Goal: Entertainment & Leisure: Consume media (video, audio)

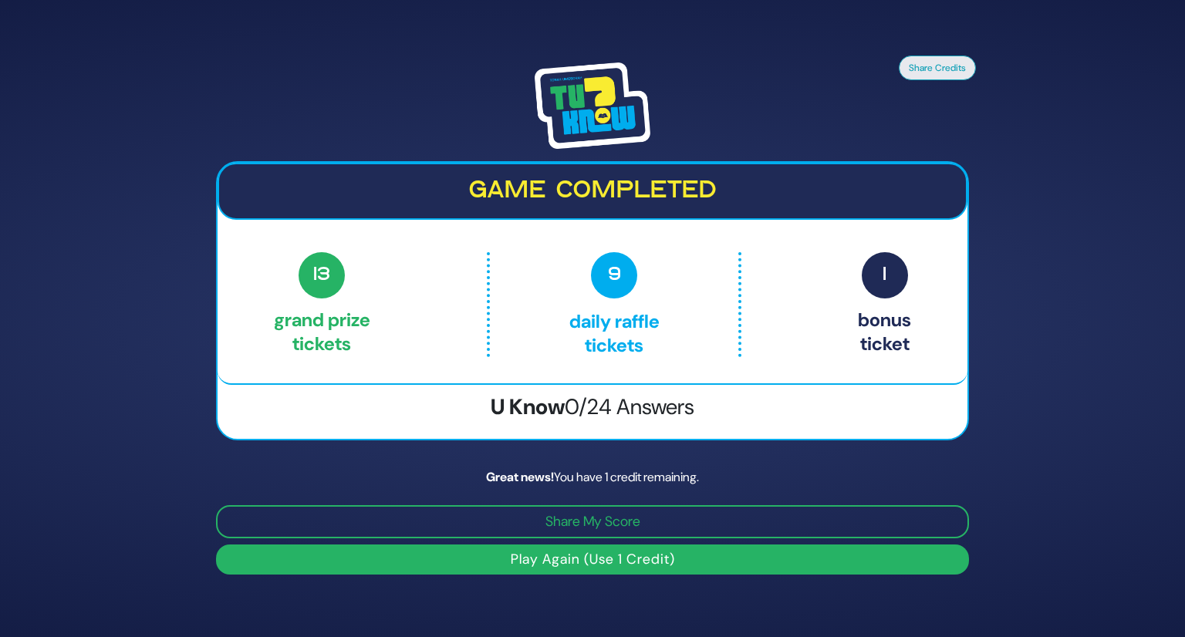
click at [586, 100] on img at bounding box center [593, 105] width 116 height 86
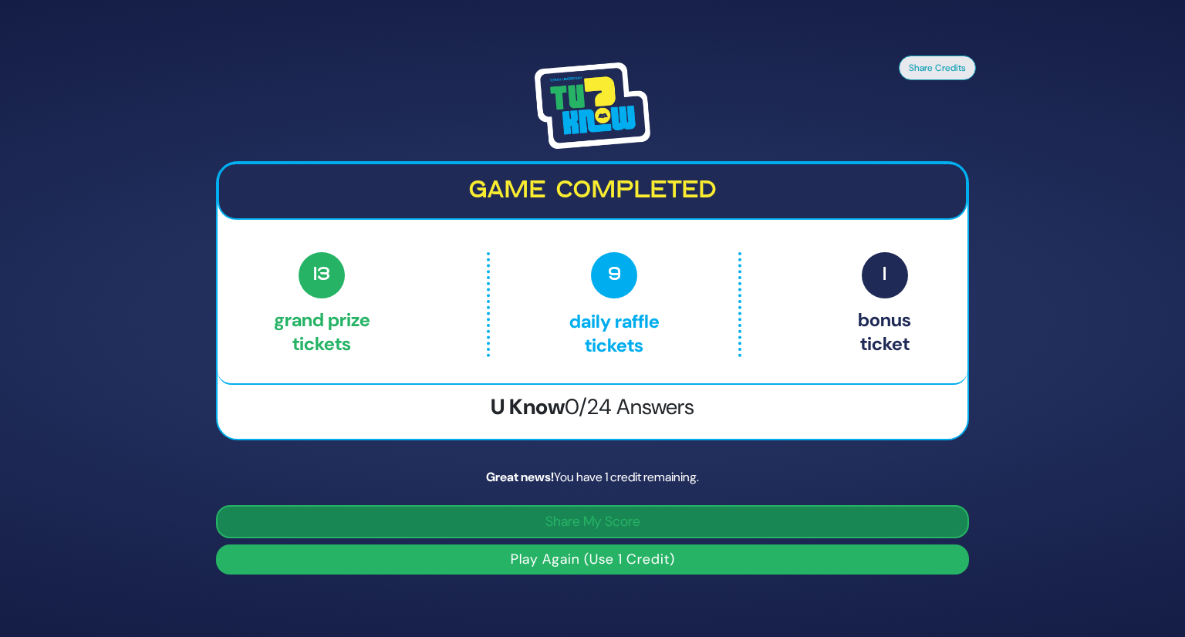
click at [584, 512] on button "Share My Score" at bounding box center [592, 521] width 753 height 33
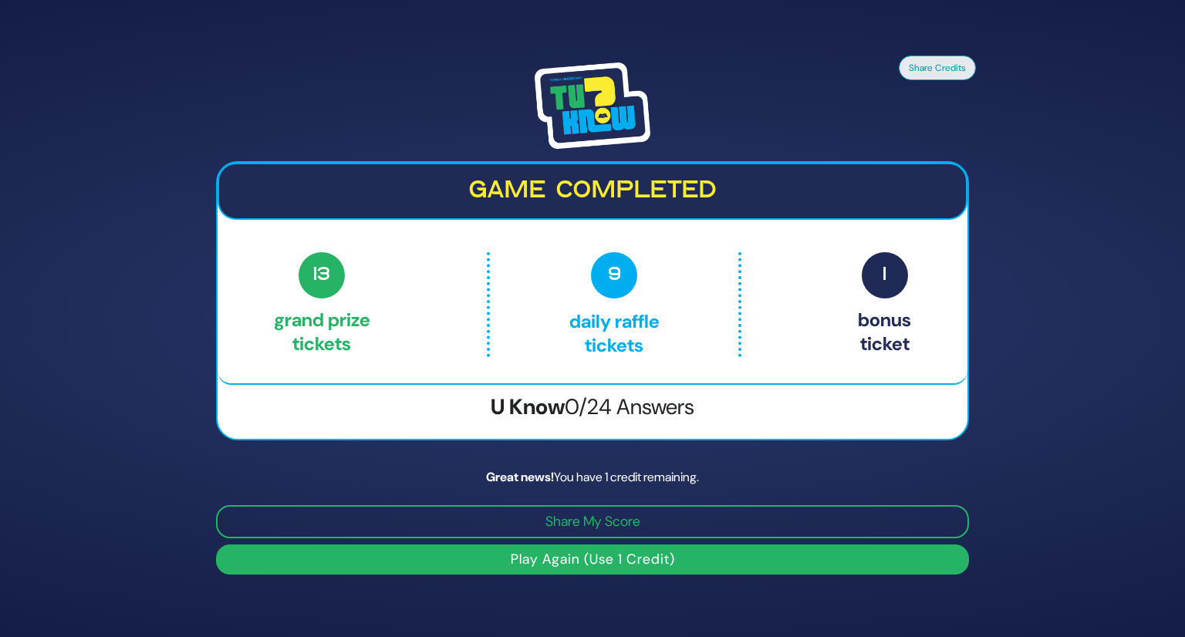
click at [458, 543] on div "Share My Score Play Again (Use 1 Credit)" at bounding box center [592, 539] width 753 height 69
click at [454, 551] on button "Play Again (Use 1 Credit)" at bounding box center [592, 560] width 753 height 30
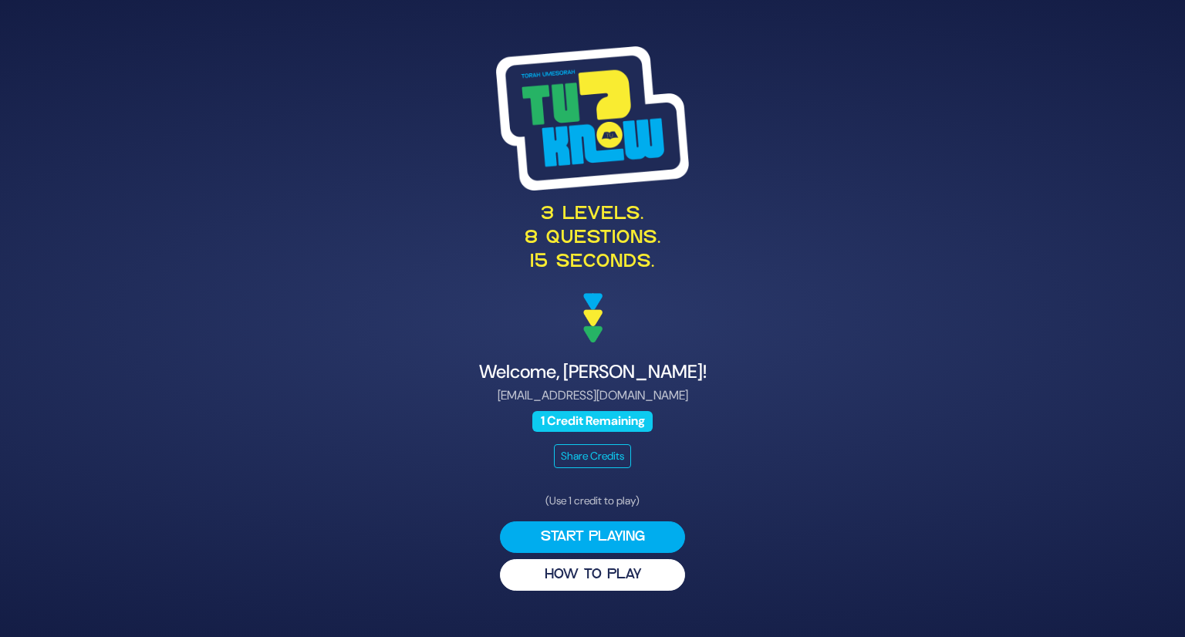
click at [561, 424] on span "1 Credit Remaining" at bounding box center [592, 421] width 120 height 21
click at [579, 573] on button "HOW TO PLAY" at bounding box center [592, 575] width 185 height 32
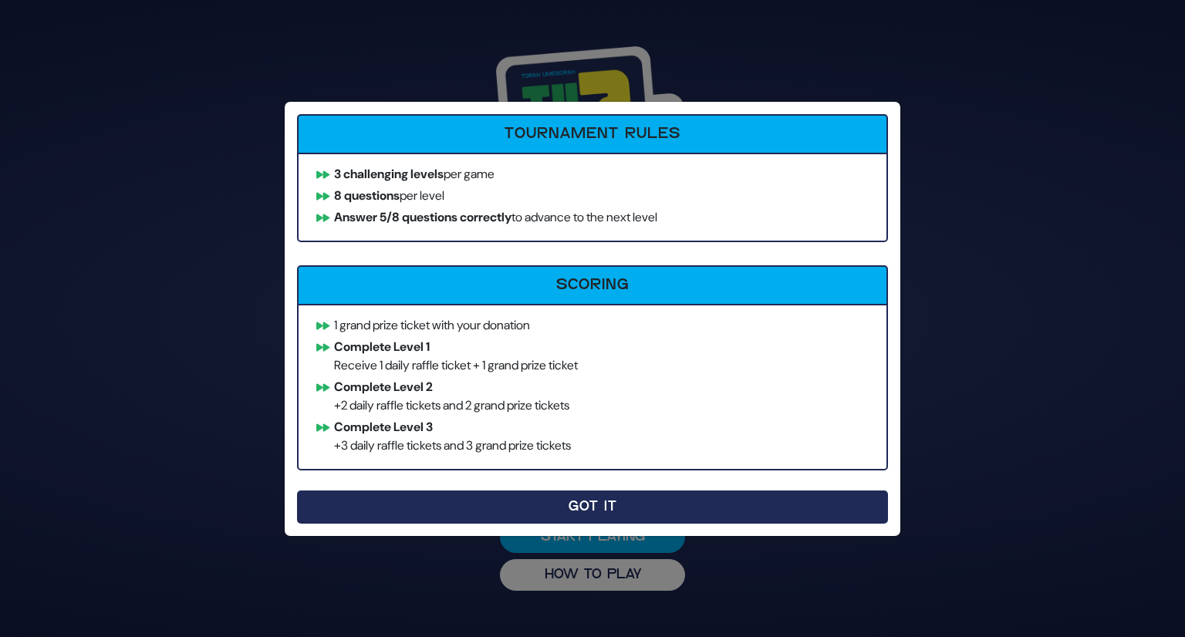
click at [624, 500] on button "Got It" at bounding box center [592, 507] width 591 height 33
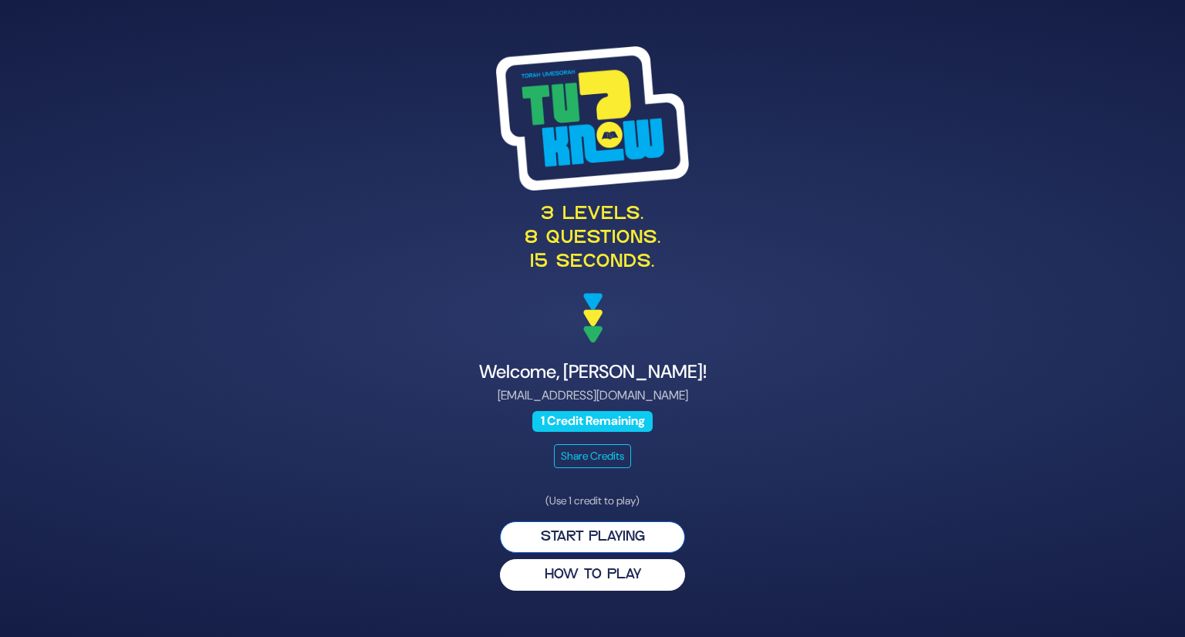
drag, startPoint x: 575, startPoint y: 535, endPoint x: 583, endPoint y: 529, distance: 10.4
click at [579, 532] on button "Start Playing" at bounding box center [592, 538] width 185 height 32
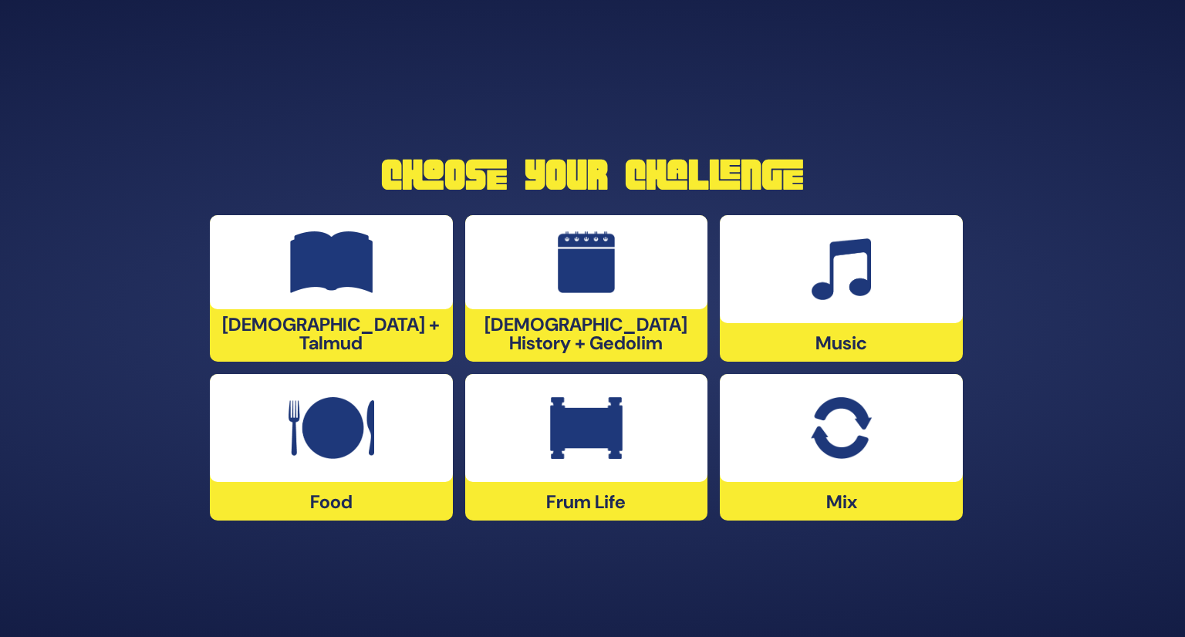
click at [643, 443] on div at bounding box center [586, 428] width 243 height 108
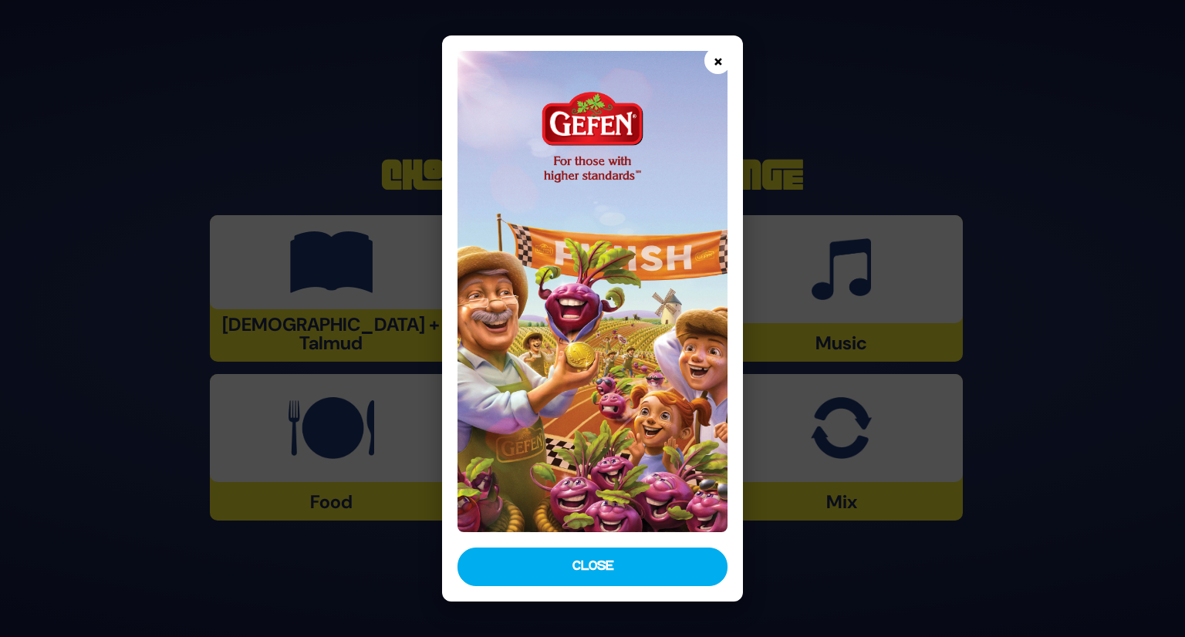
click at [721, 56] on button "×" at bounding box center [717, 60] width 27 height 27
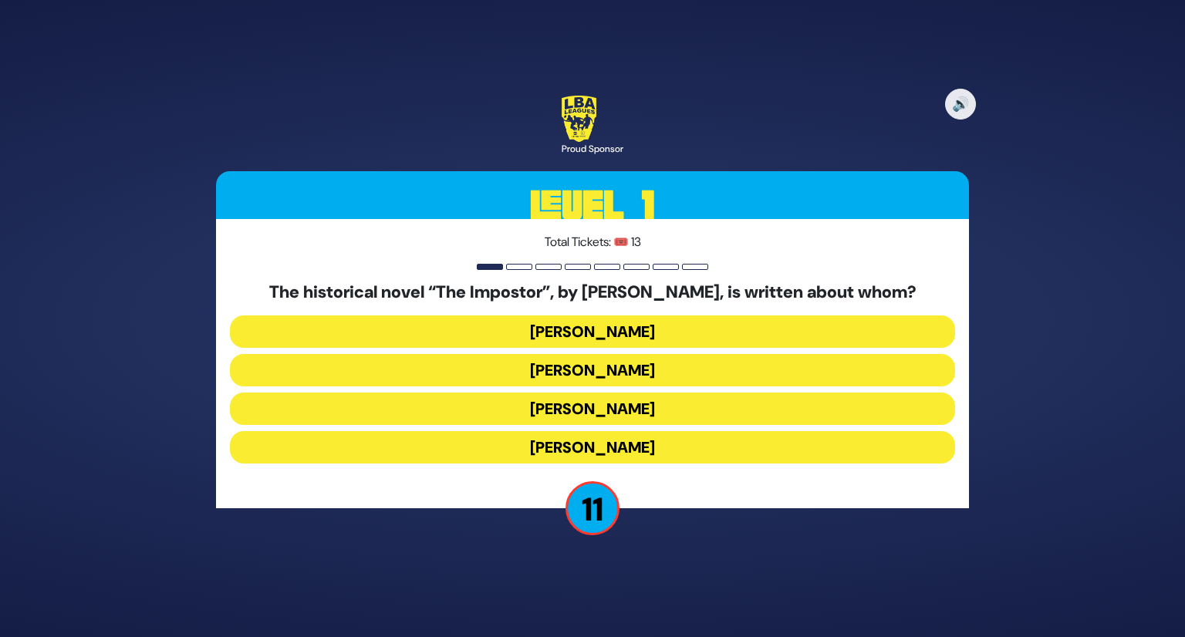
click at [489, 405] on button "Shabbesai Tzvi" at bounding box center [592, 409] width 725 height 32
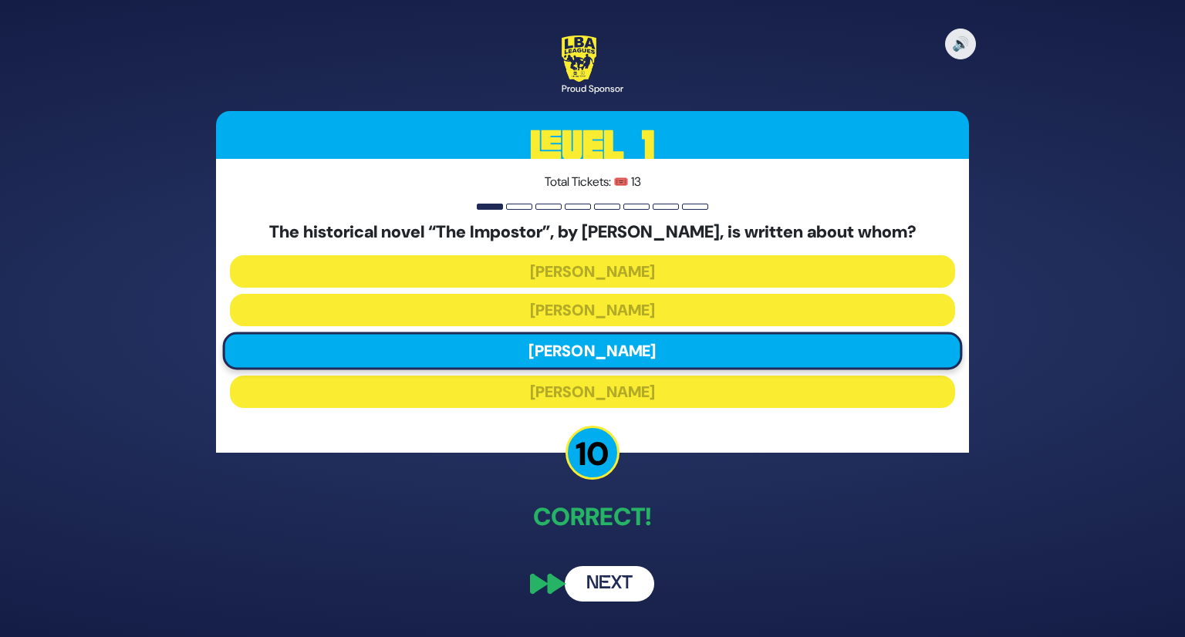
click at [617, 584] on button "Next" at bounding box center [610, 583] width 90 height 35
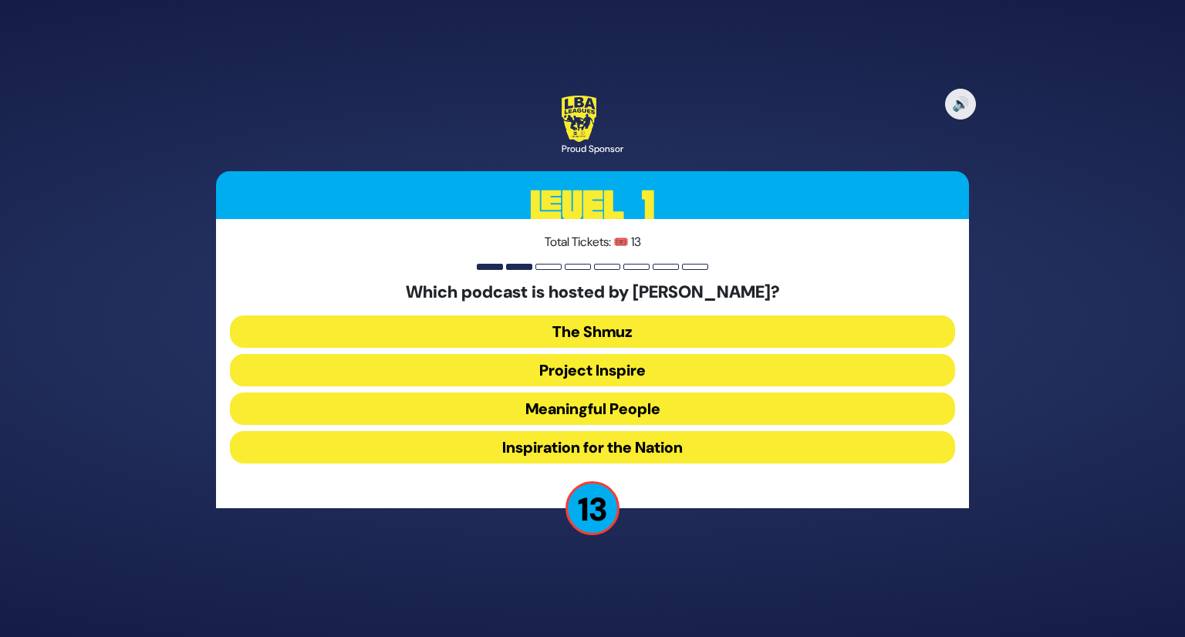
click at [593, 411] on button "Meaningful People" at bounding box center [592, 409] width 725 height 32
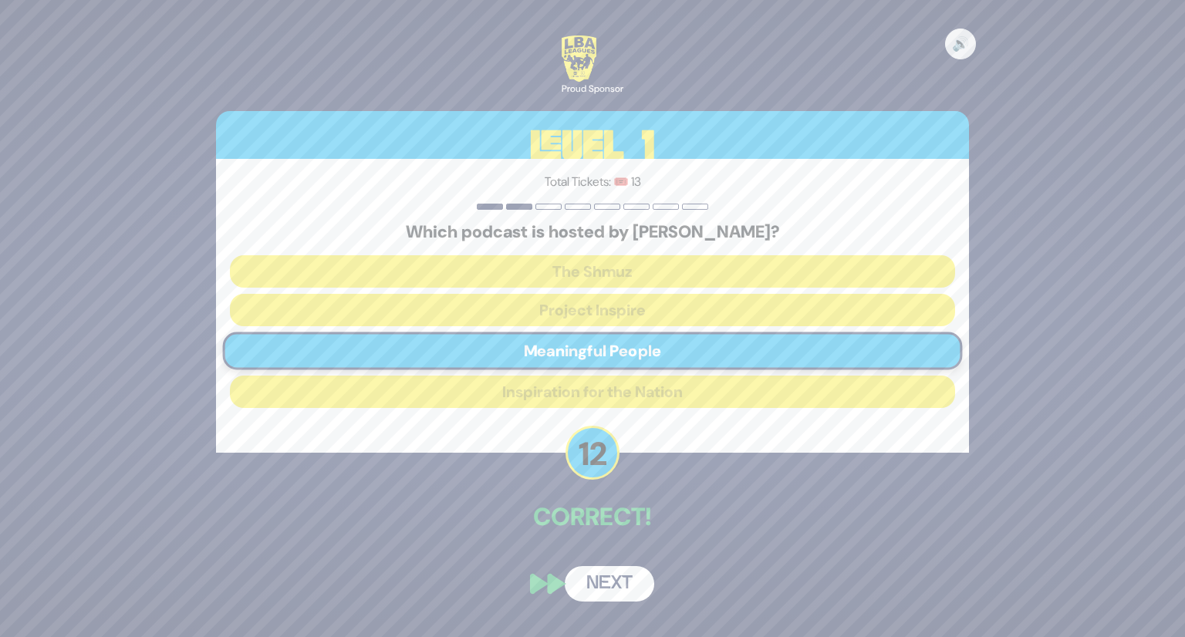
click at [620, 578] on button "Next" at bounding box center [610, 583] width 90 height 35
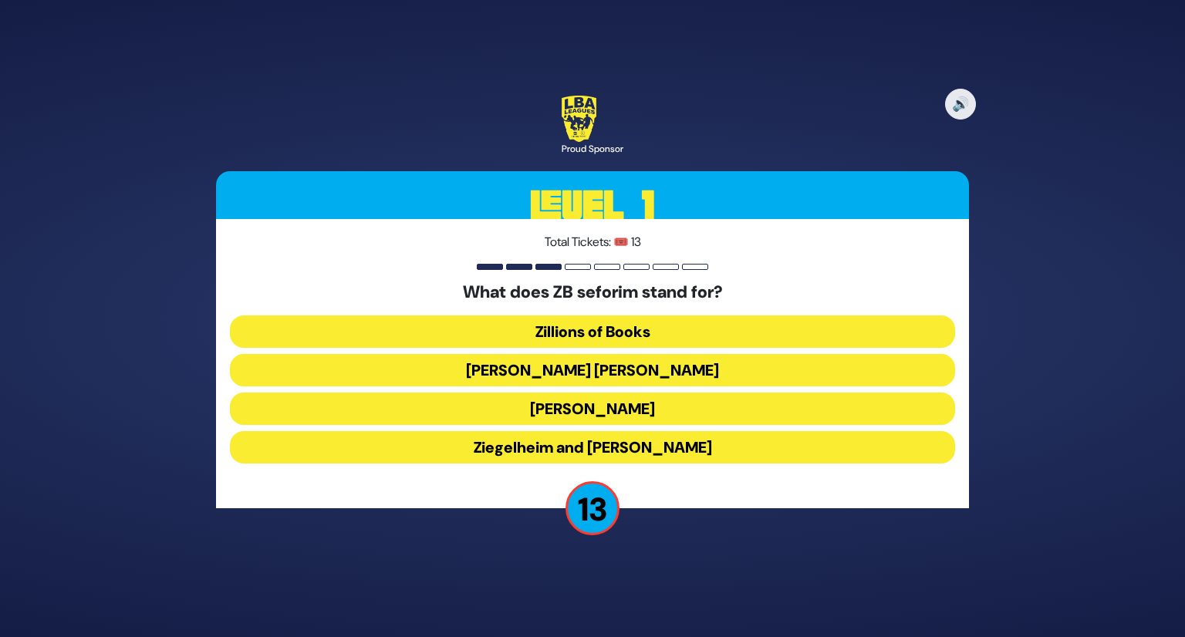
click at [485, 366] on button "Zundel Berman" at bounding box center [592, 370] width 725 height 32
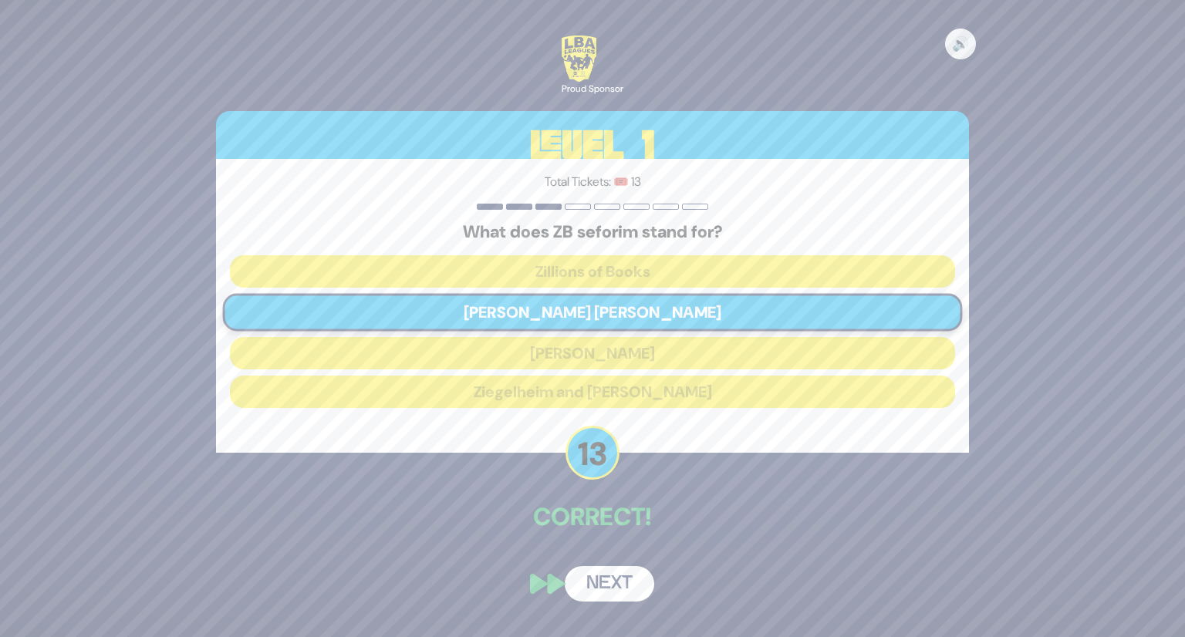
drag, startPoint x: 627, startPoint y: 584, endPoint x: 630, endPoint y: 571, distance: 13.5
click at [627, 578] on button "Next" at bounding box center [610, 583] width 90 height 35
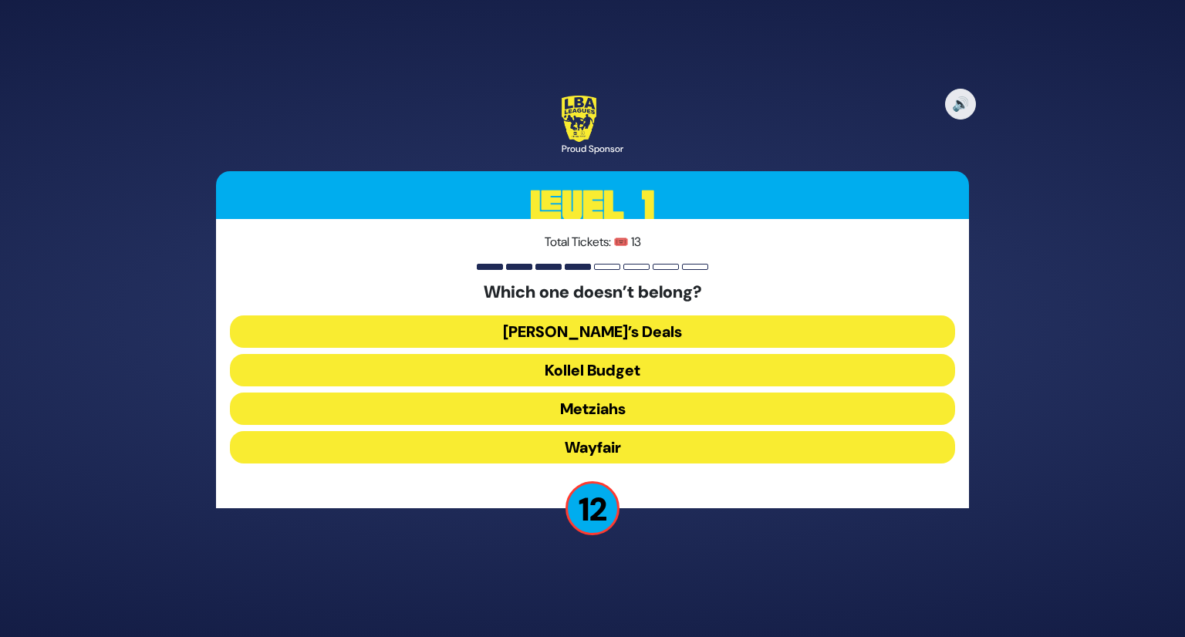
click at [654, 461] on button "Wayfair" at bounding box center [592, 447] width 725 height 32
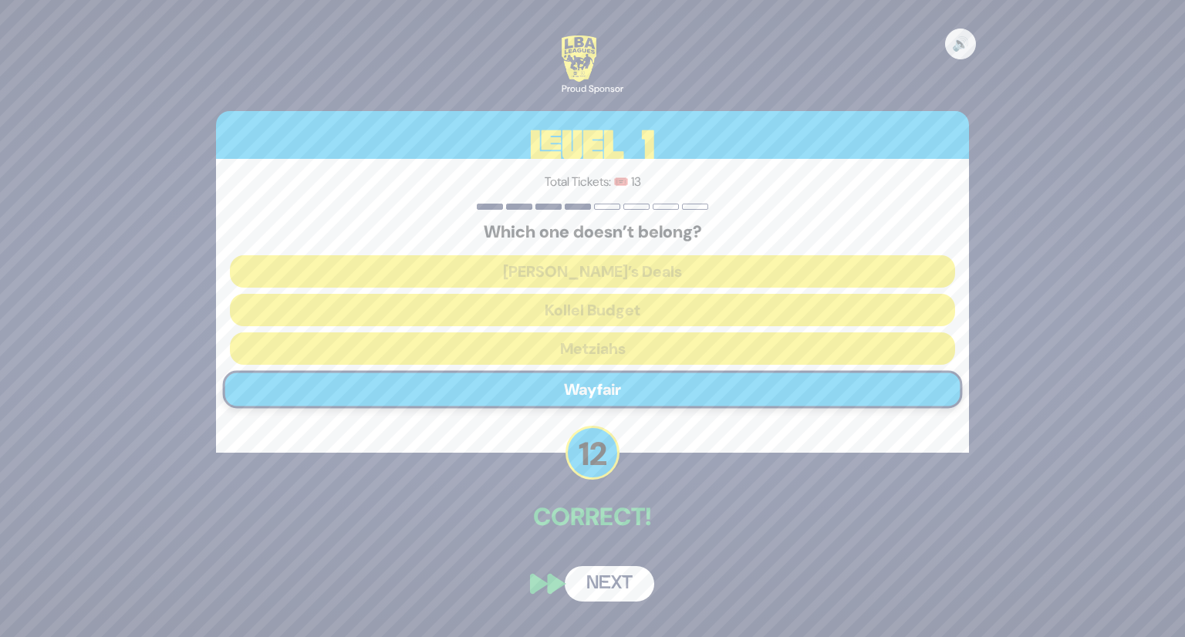
click at [629, 586] on button "Next" at bounding box center [610, 583] width 90 height 35
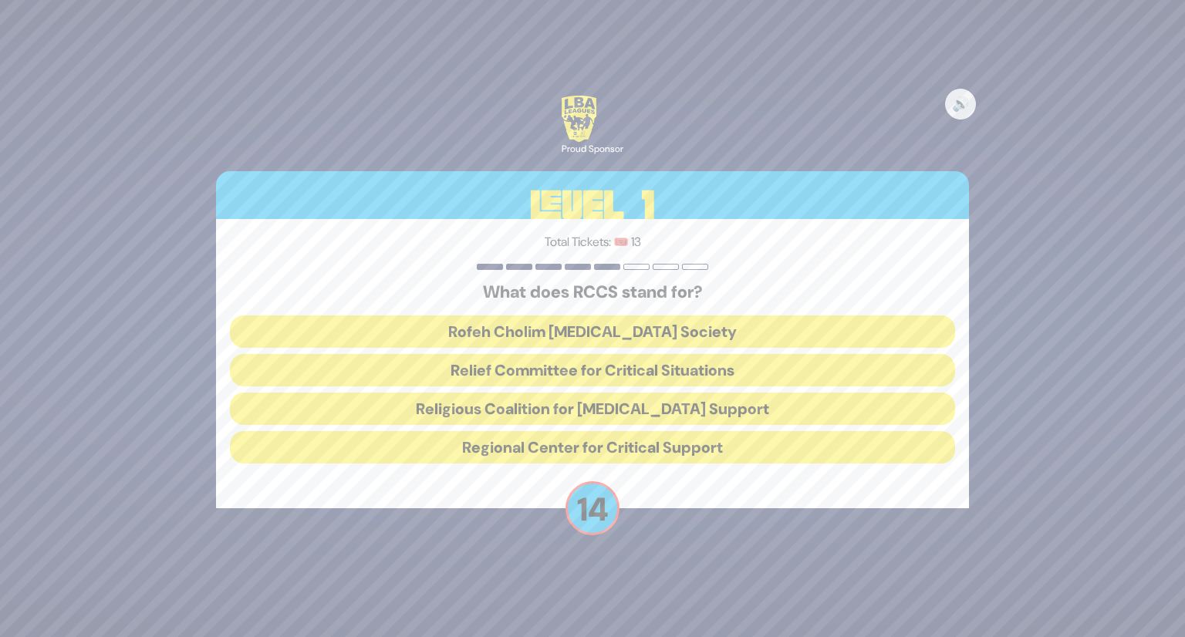
click at [645, 319] on button "Rofeh Cholim Cancer Society" at bounding box center [592, 332] width 725 height 32
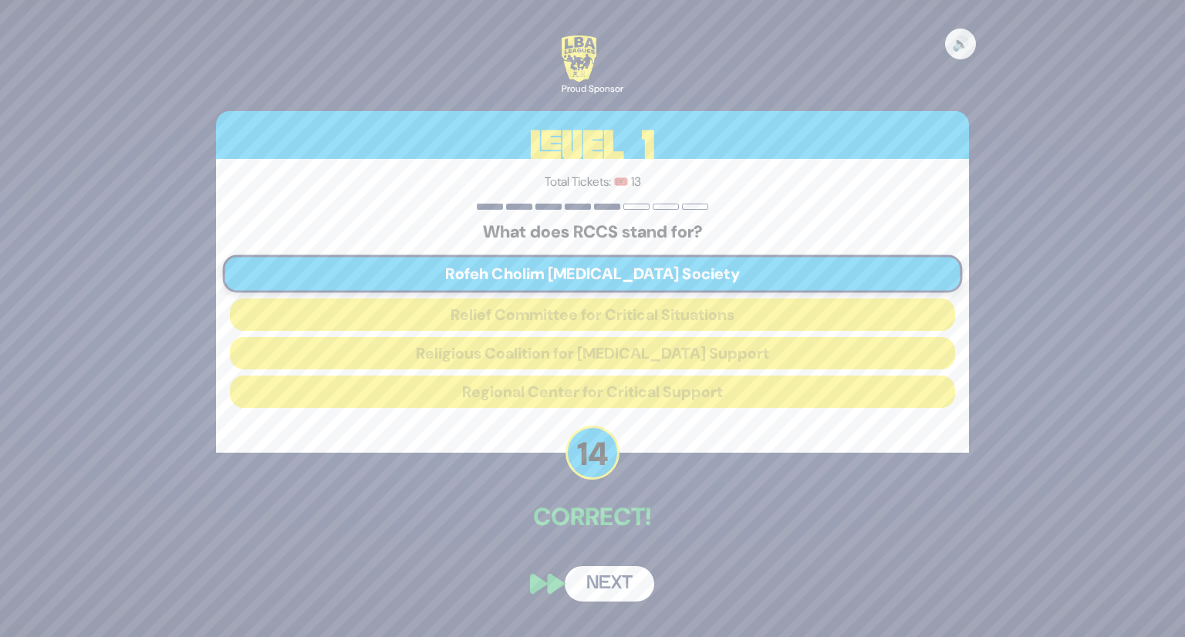
click at [637, 572] on button "Next" at bounding box center [610, 583] width 90 height 35
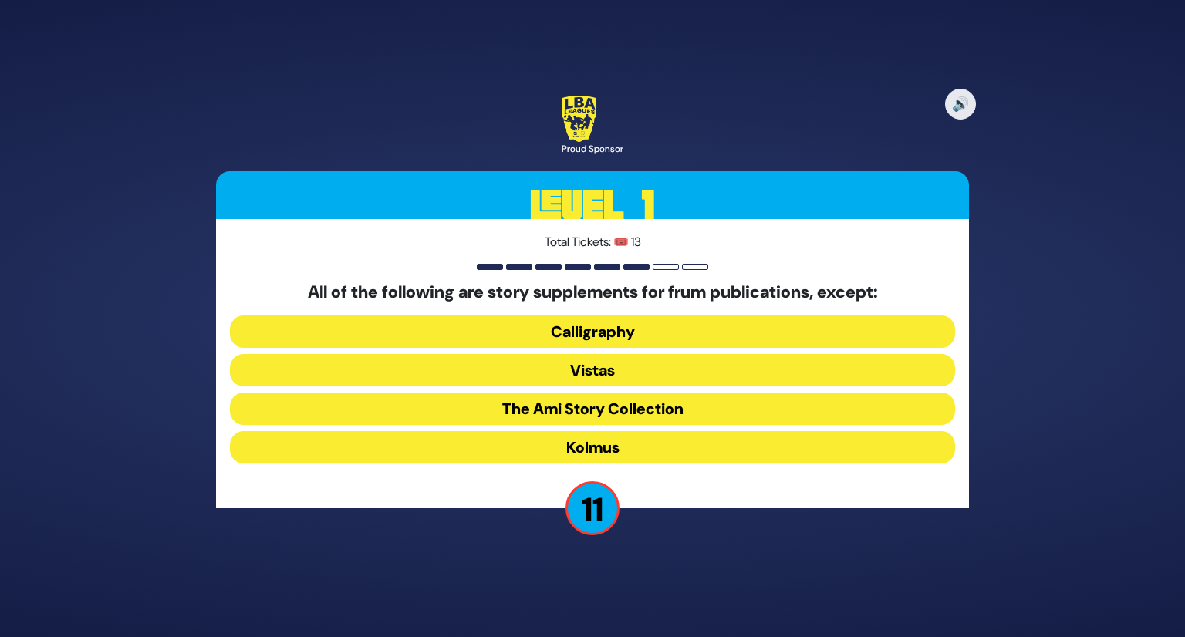
click at [633, 451] on button "Kolmus" at bounding box center [592, 447] width 725 height 32
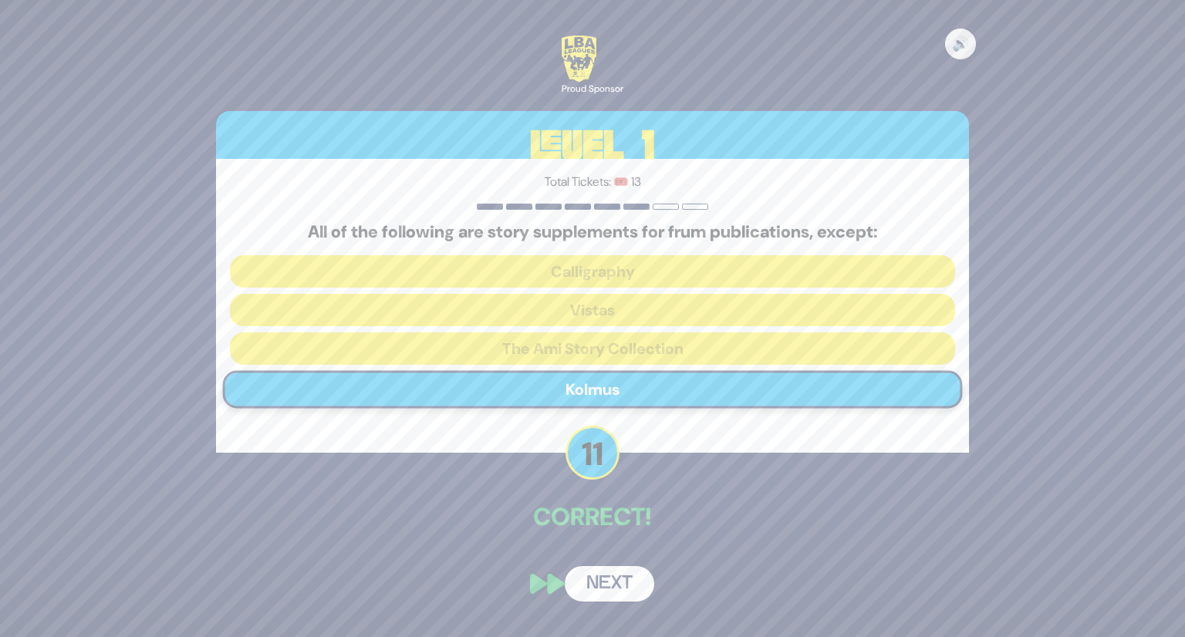
click at [615, 567] on button "Next" at bounding box center [610, 583] width 90 height 35
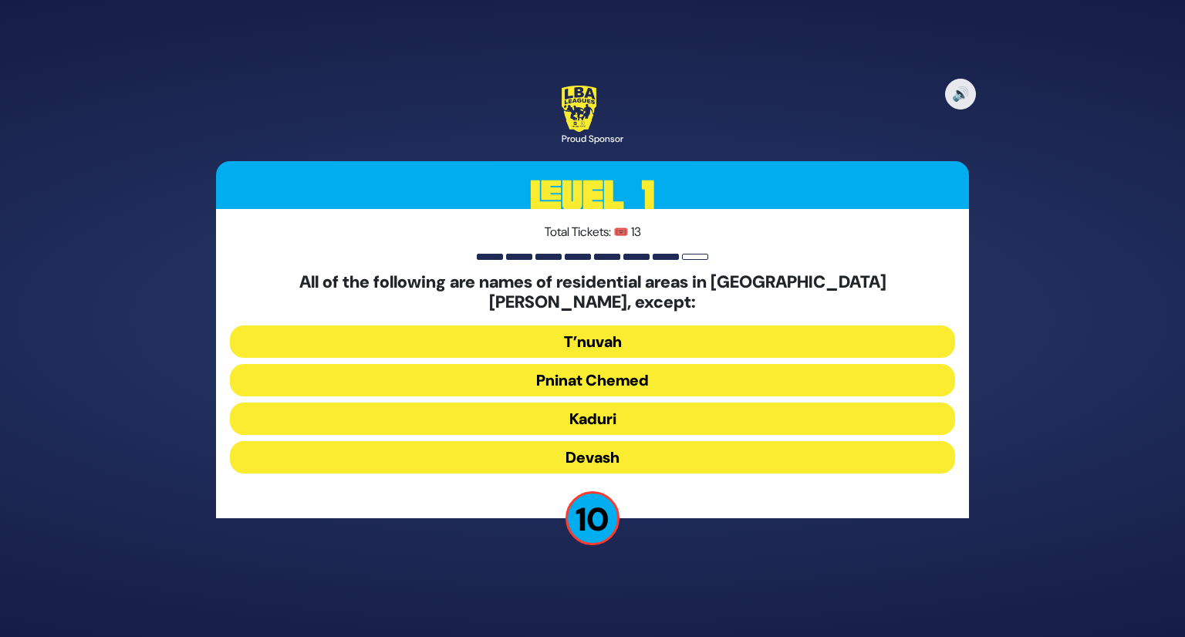
click at [607, 451] on button "Devash" at bounding box center [592, 457] width 725 height 32
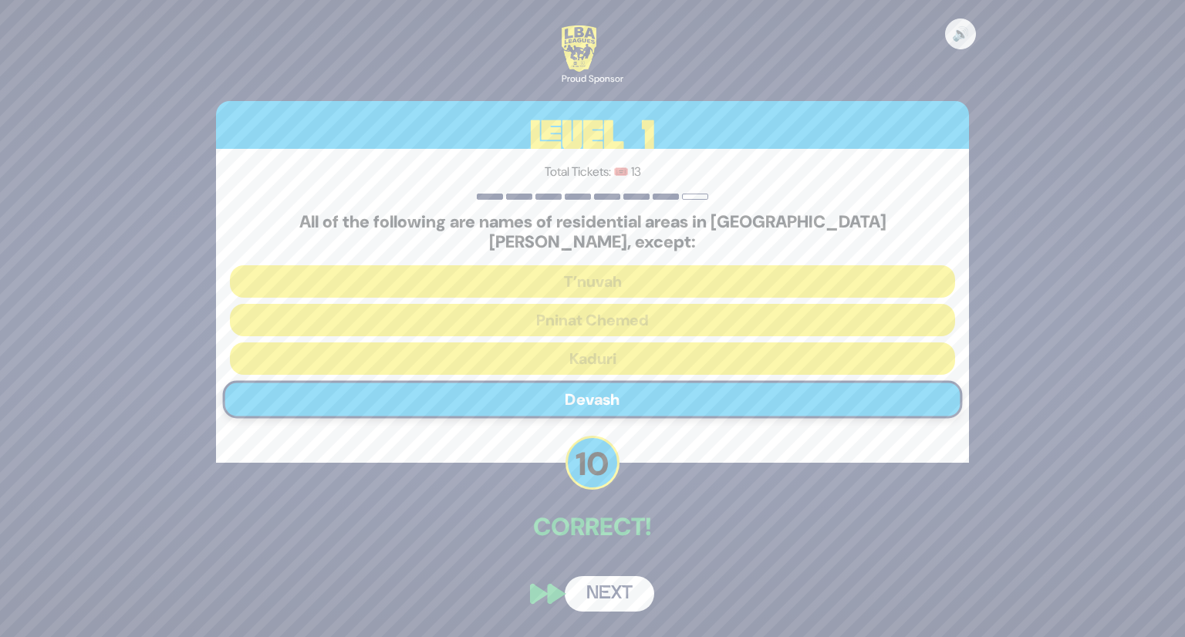
click at [617, 576] on button "Next" at bounding box center [610, 593] width 90 height 35
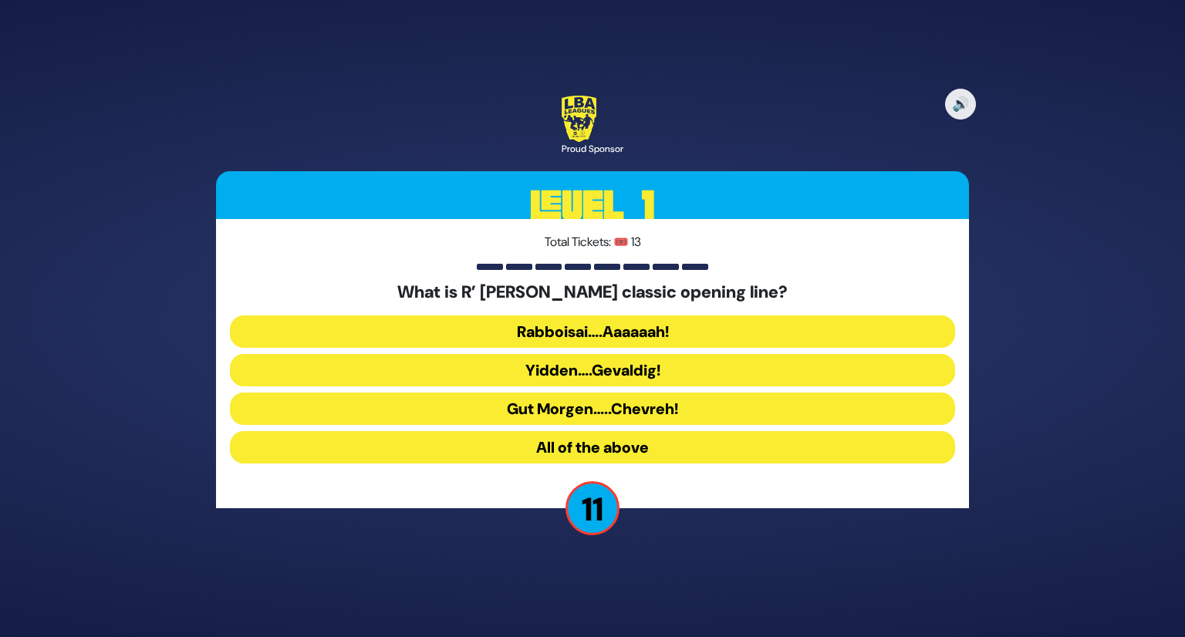
click at [601, 333] on button "Rabboisai….Aaaaaah!" at bounding box center [592, 332] width 725 height 32
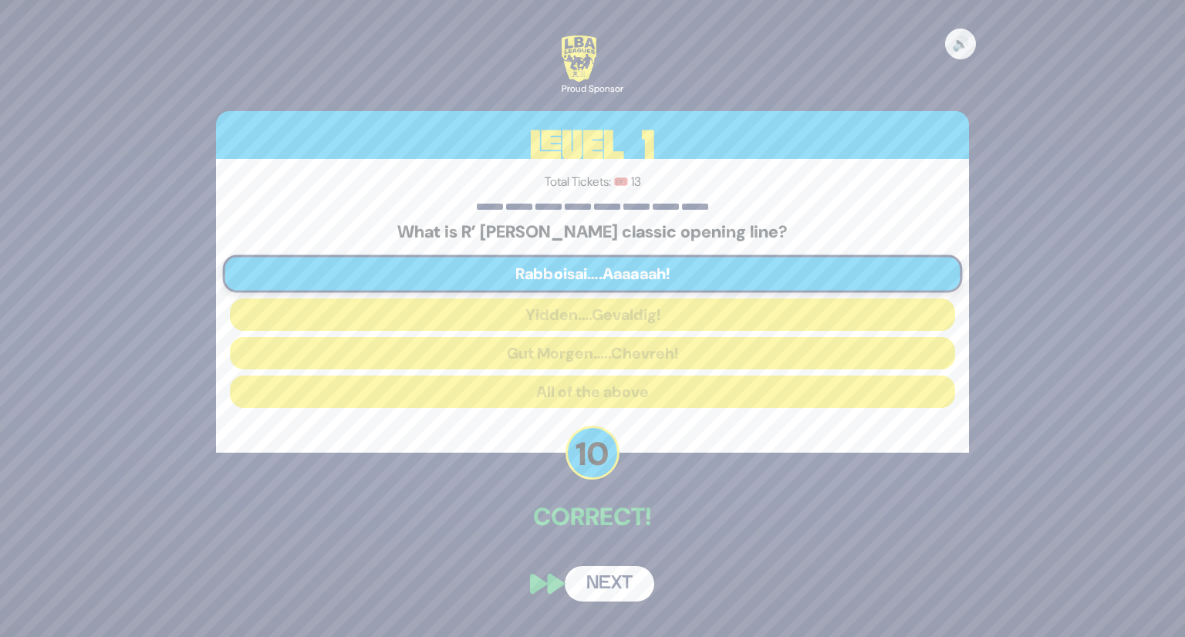
click at [616, 572] on button "Next" at bounding box center [610, 583] width 90 height 35
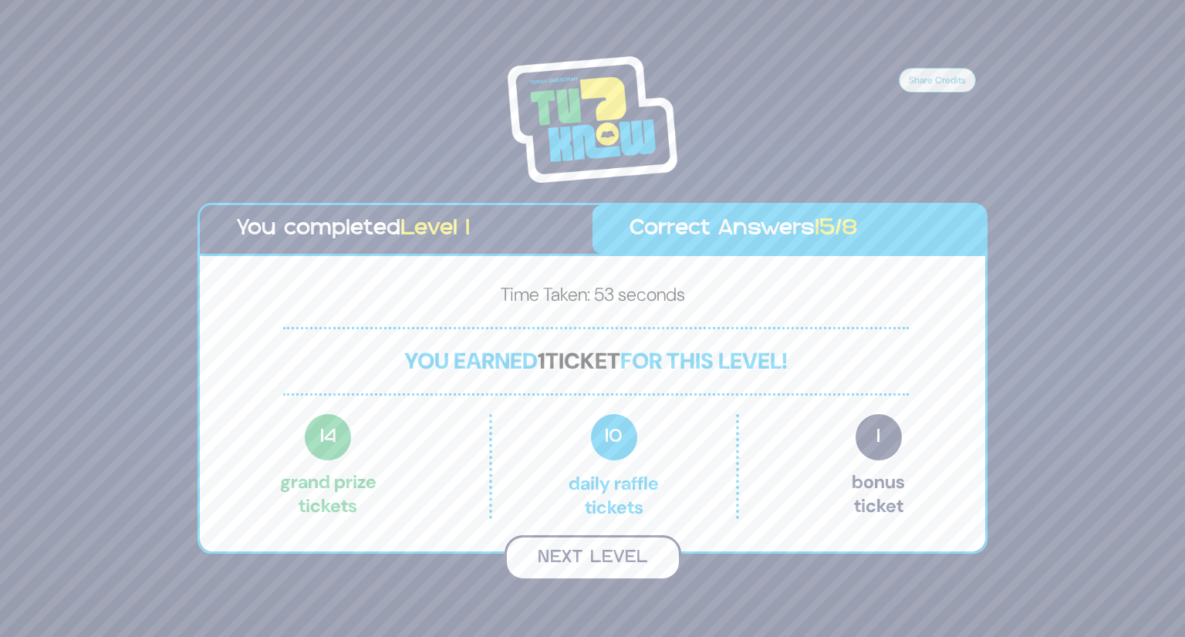
click at [616, 569] on button "Next Level" at bounding box center [593, 558] width 177 height 46
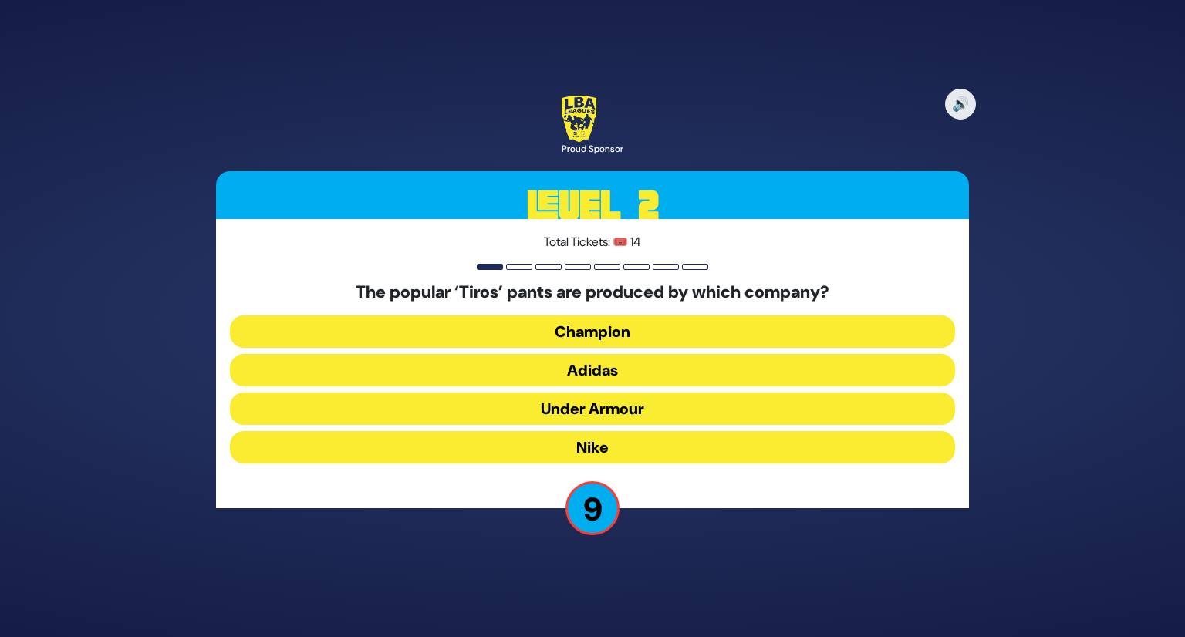
click at [627, 377] on button "Adidas" at bounding box center [592, 370] width 725 height 32
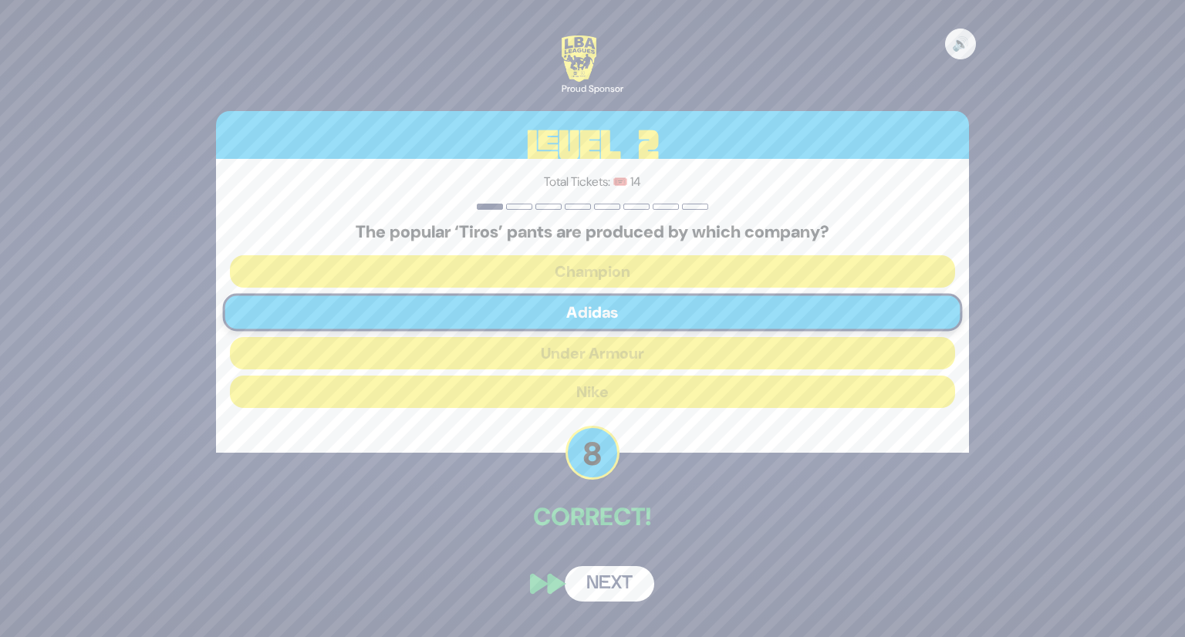
click at [619, 579] on button "Next" at bounding box center [610, 583] width 90 height 35
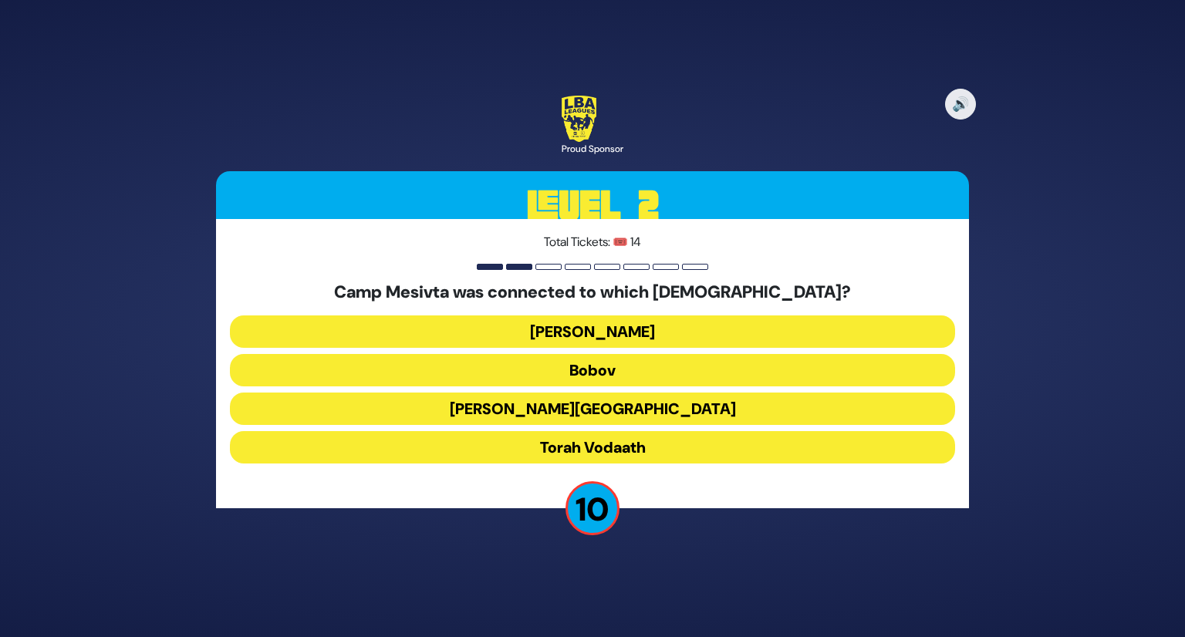
click at [555, 333] on button "Bais Shraga" at bounding box center [592, 332] width 725 height 32
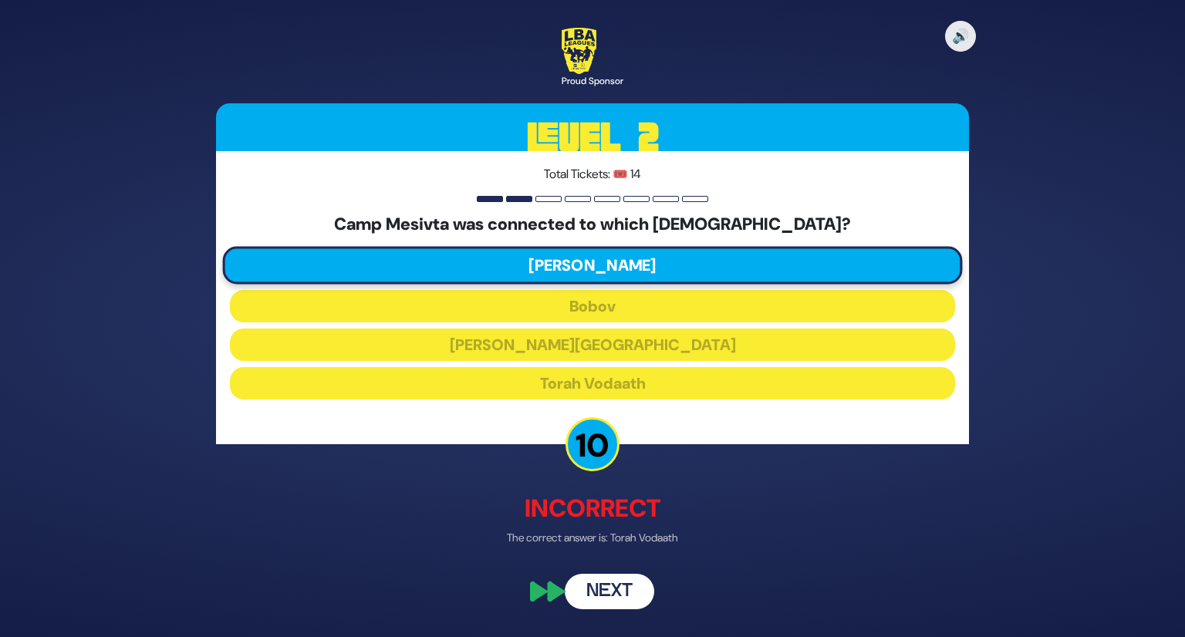
click at [629, 606] on button "Next" at bounding box center [610, 591] width 90 height 35
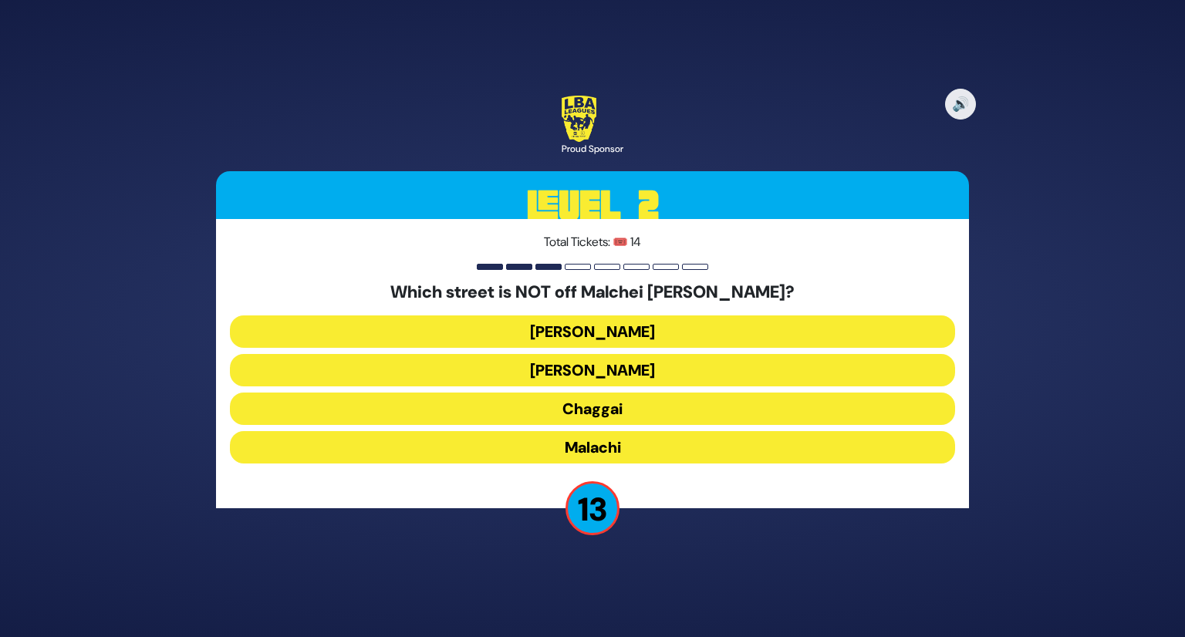
click at [607, 407] on button "Chaggai" at bounding box center [592, 409] width 725 height 32
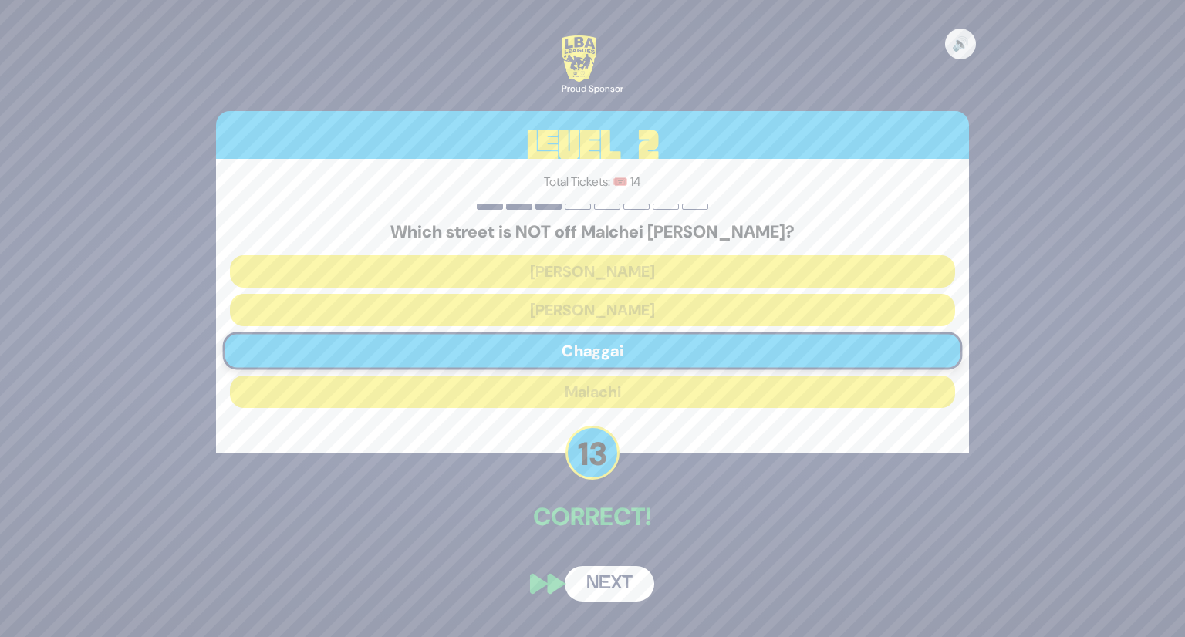
click at [621, 587] on button "Next" at bounding box center [610, 583] width 90 height 35
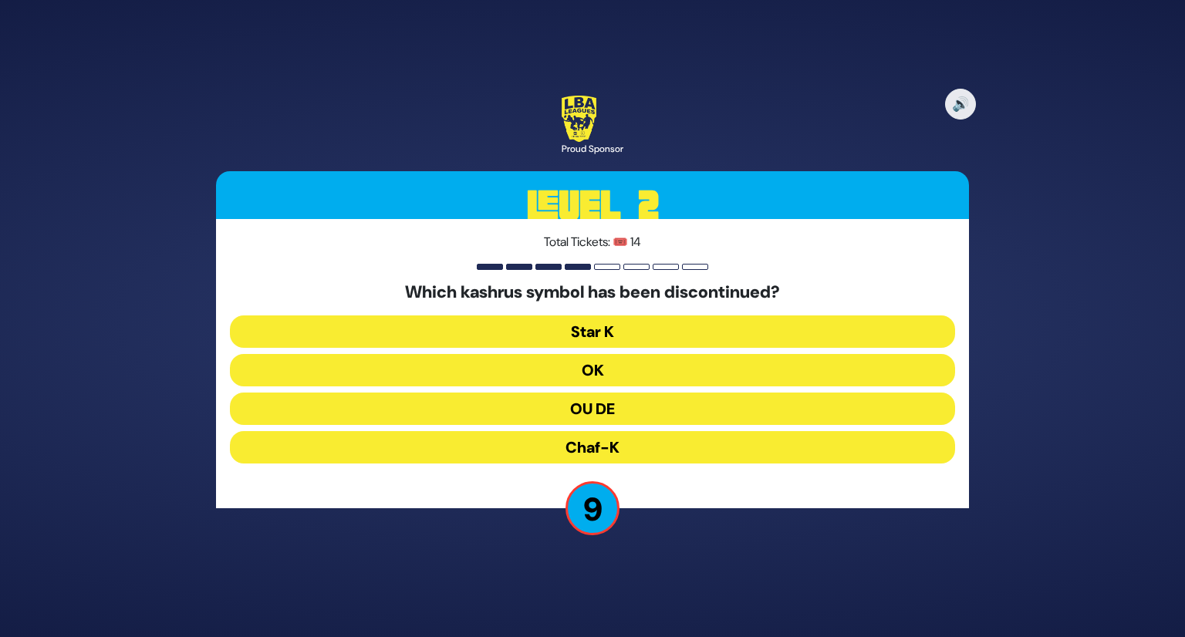
click at [579, 410] on button "OU DE" at bounding box center [592, 409] width 725 height 32
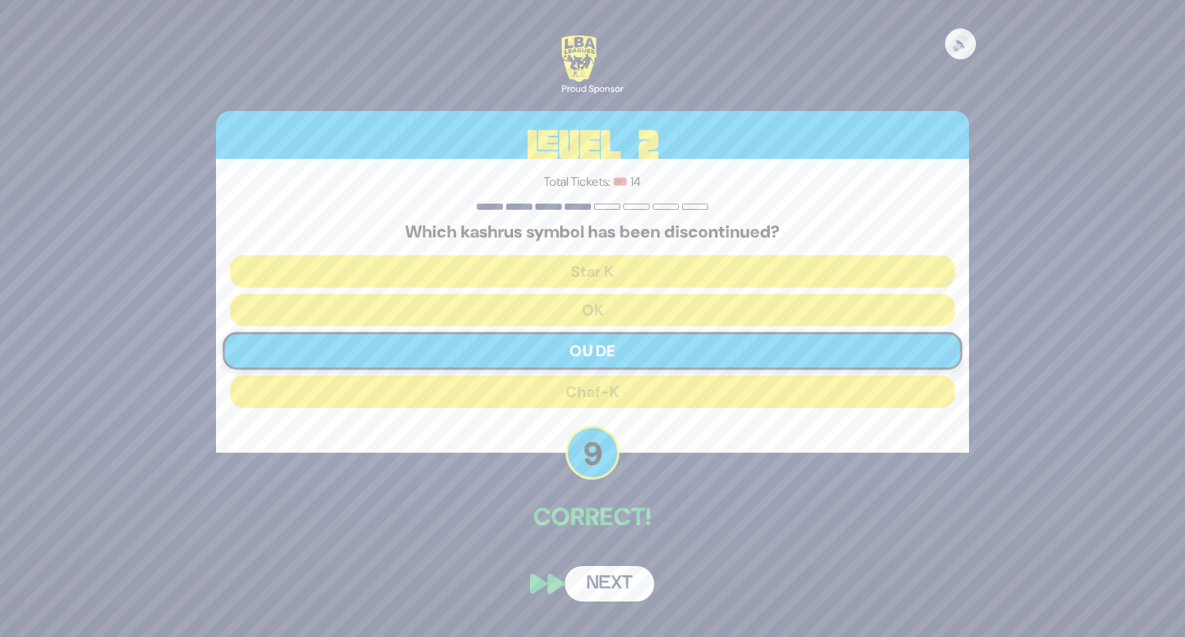
click at [620, 583] on button "Next" at bounding box center [610, 583] width 90 height 35
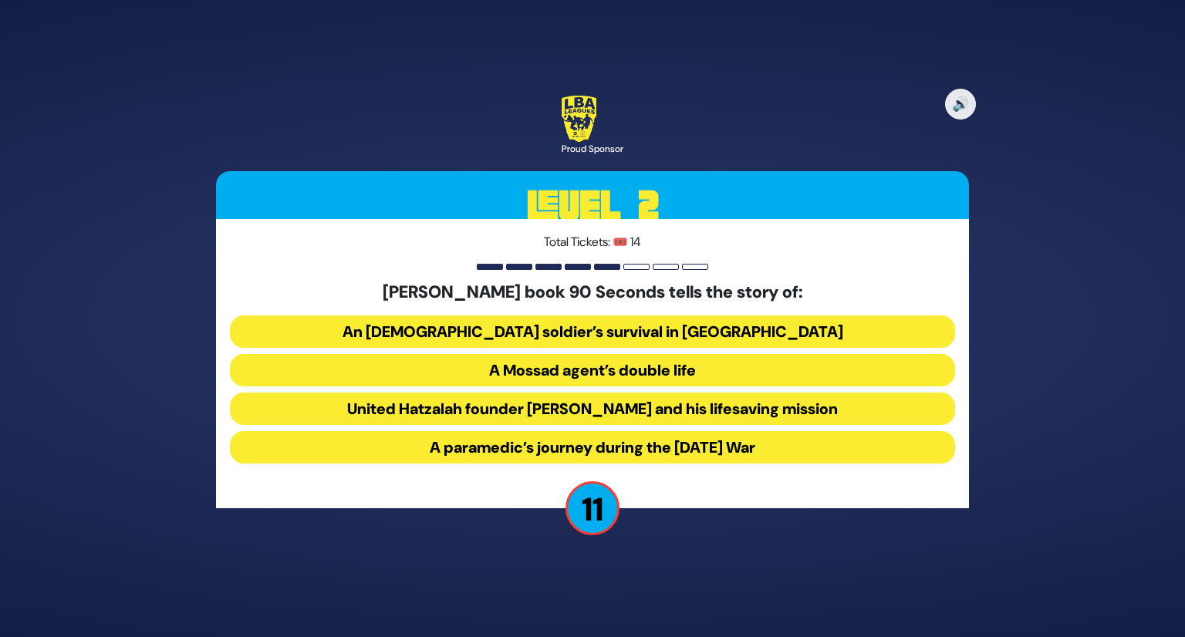
click at [650, 408] on button "United Hatzalah founder Eli Beer and his lifesaving mission" at bounding box center [592, 409] width 725 height 32
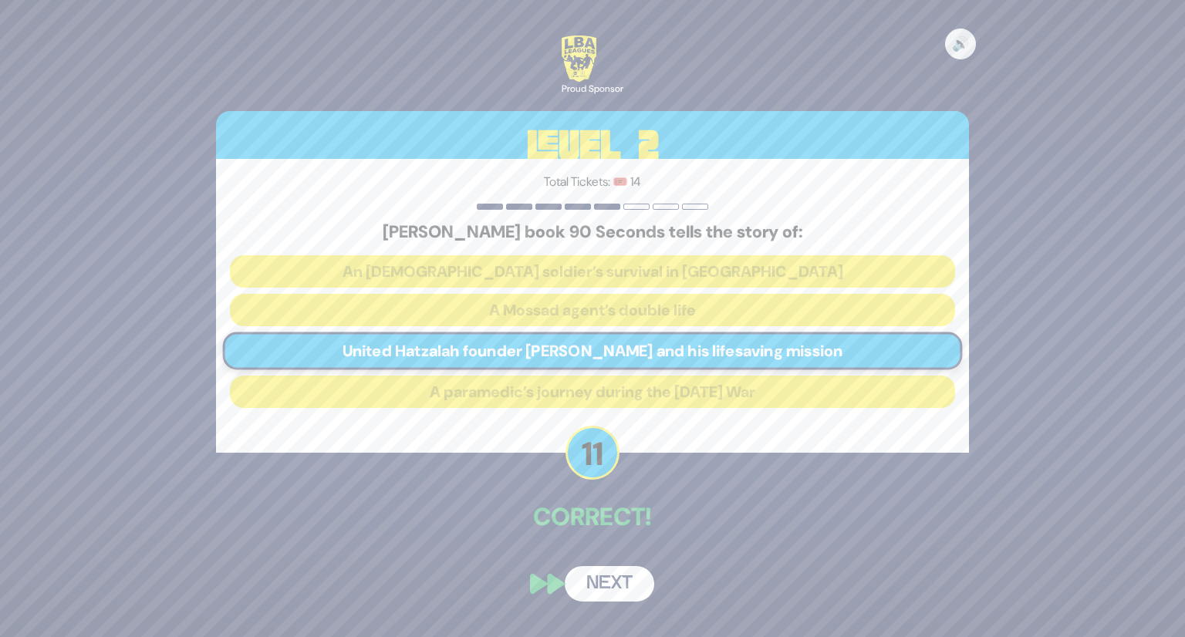
click at [637, 586] on button "Next" at bounding box center [610, 583] width 90 height 35
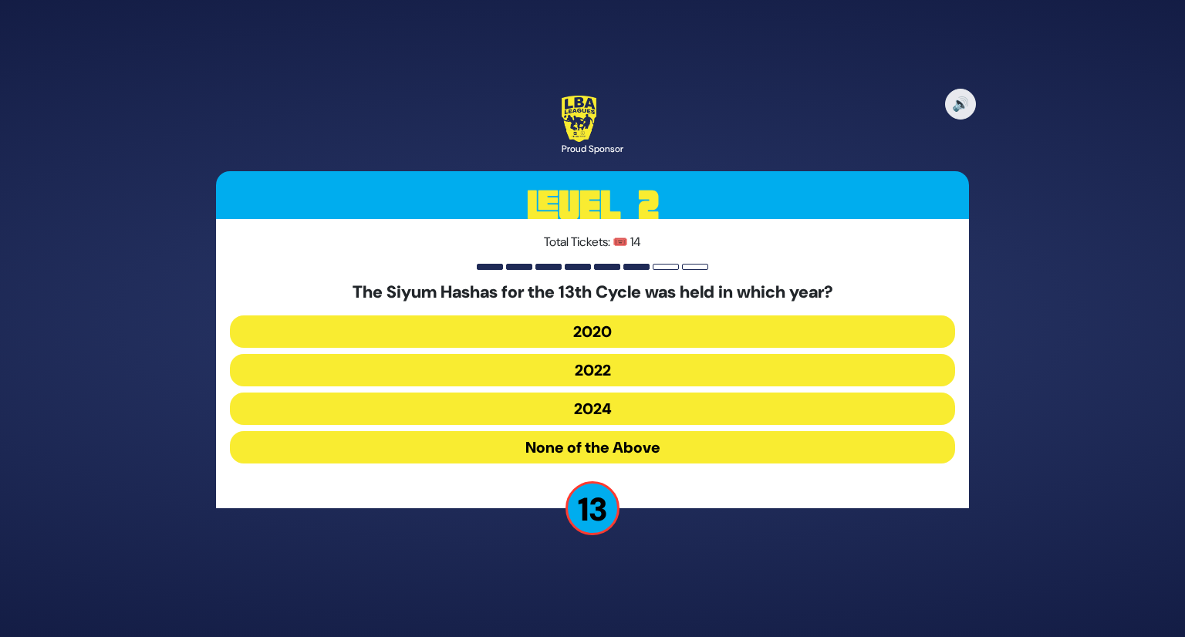
click at [580, 316] on button "2020" at bounding box center [592, 332] width 725 height 32
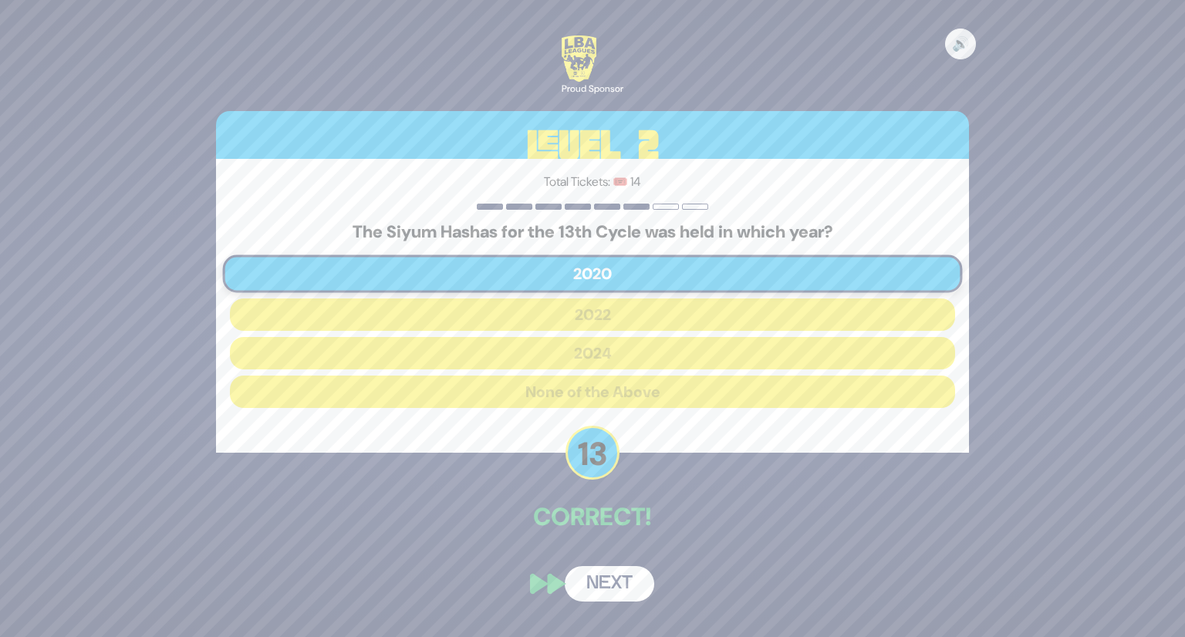
click at [621, 575] on button "Next" at bounding box center [610, 583] width 90 height 35
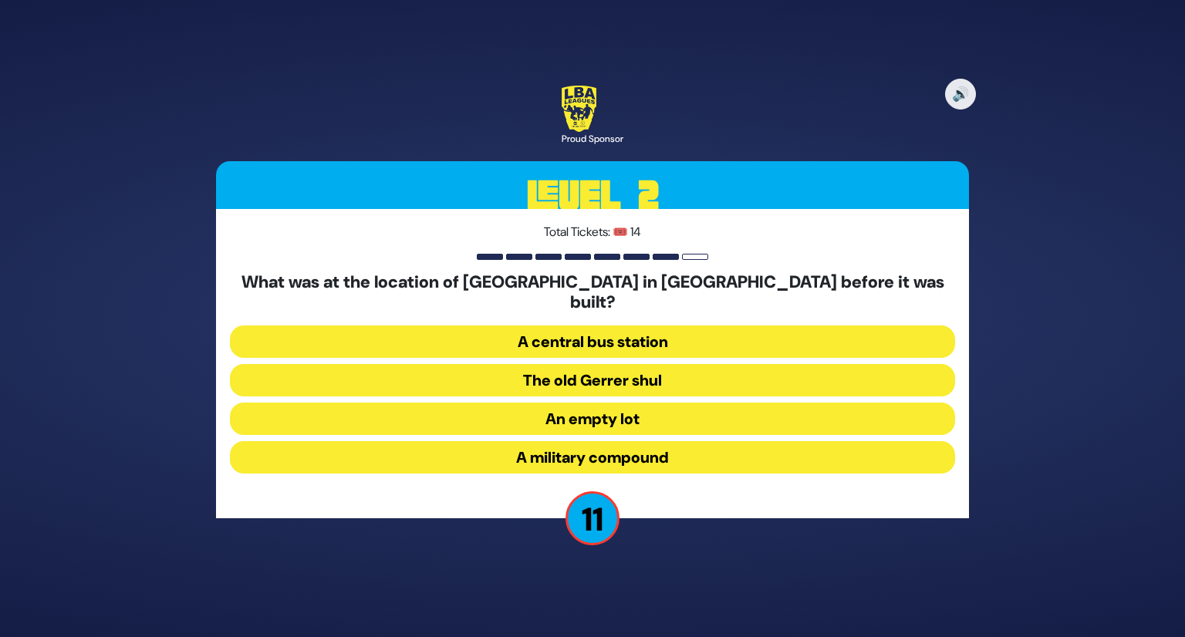
click at [685, 454] on button "A military compound" at bounding box center [592, 457] width 725 height 32
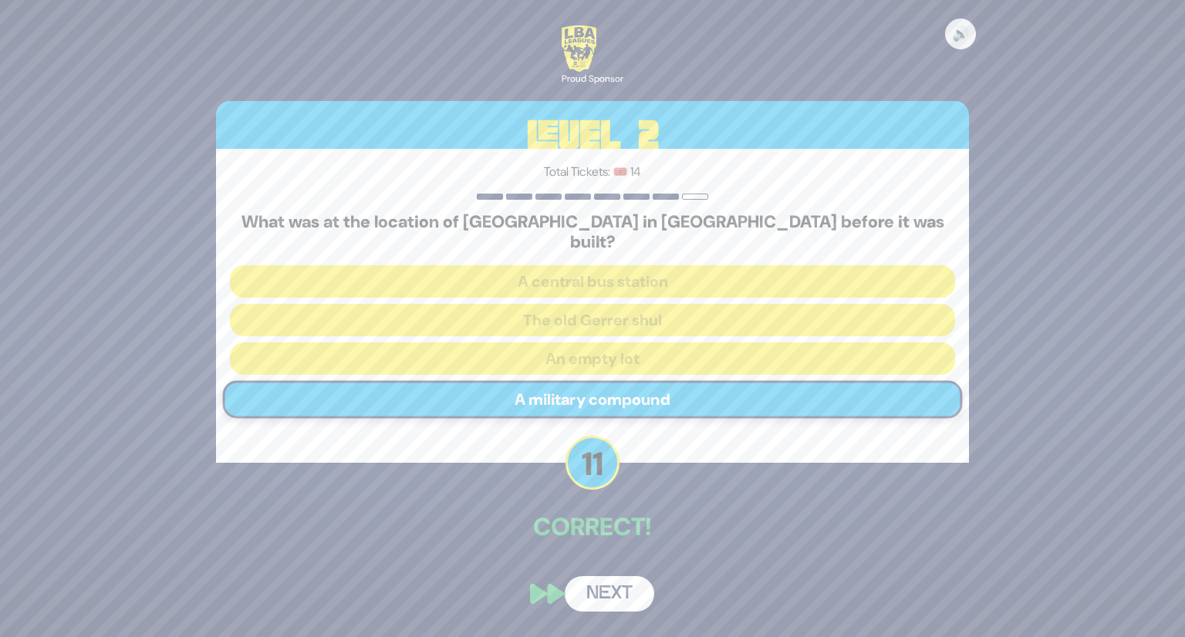
click at [633, 582] on button "Next" at bounding box center [610, 593] width 90 height 35
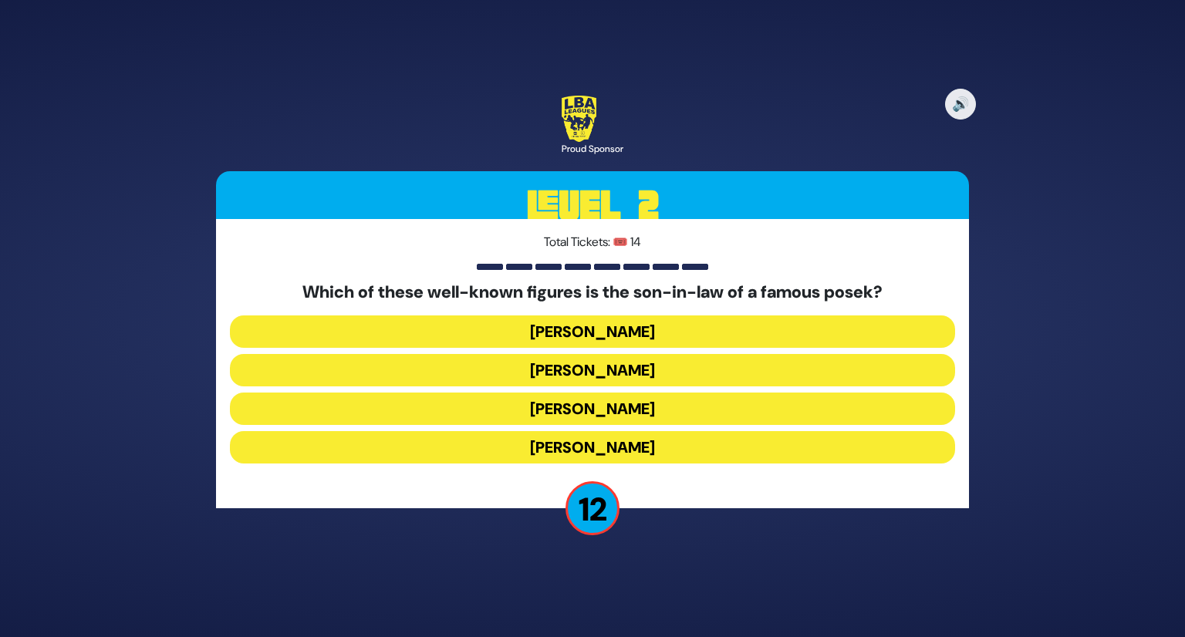
click at [698, 438] on button "Shlomo Yehuda Rechnitz" at bounding box center [592, 447] width 725 height 32
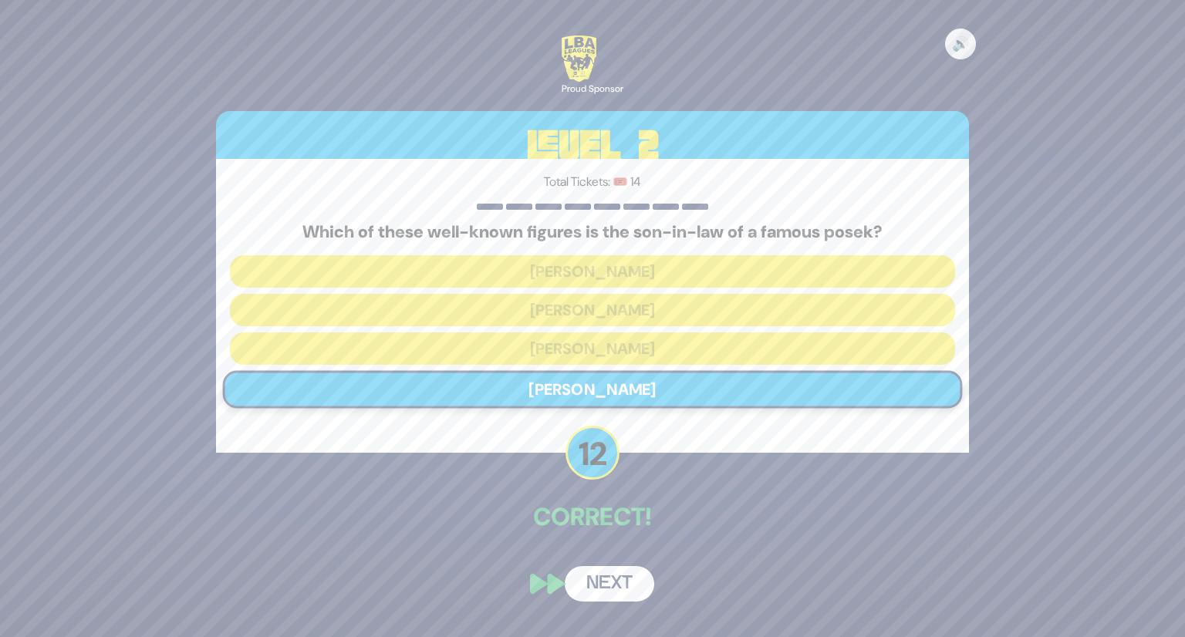
click at [592, 596] on button "Next" at bounding box center [610, 583] width 90 height 35
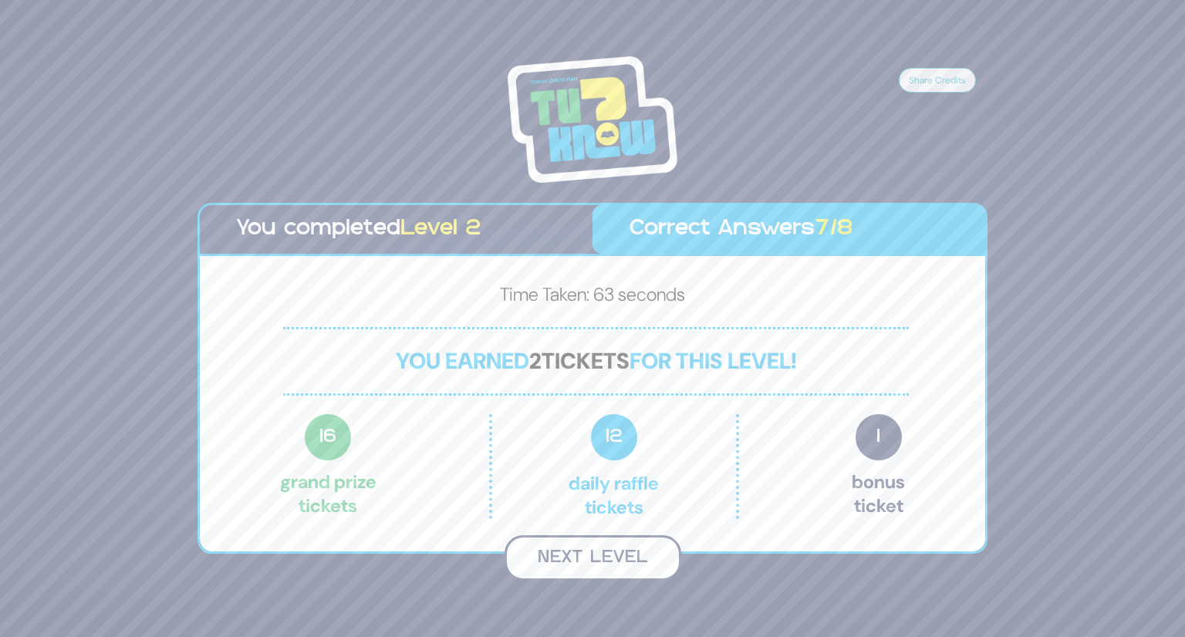
click at [608, 553] on button "Next Level" at bounding box center [593, 558] width 177 height 46
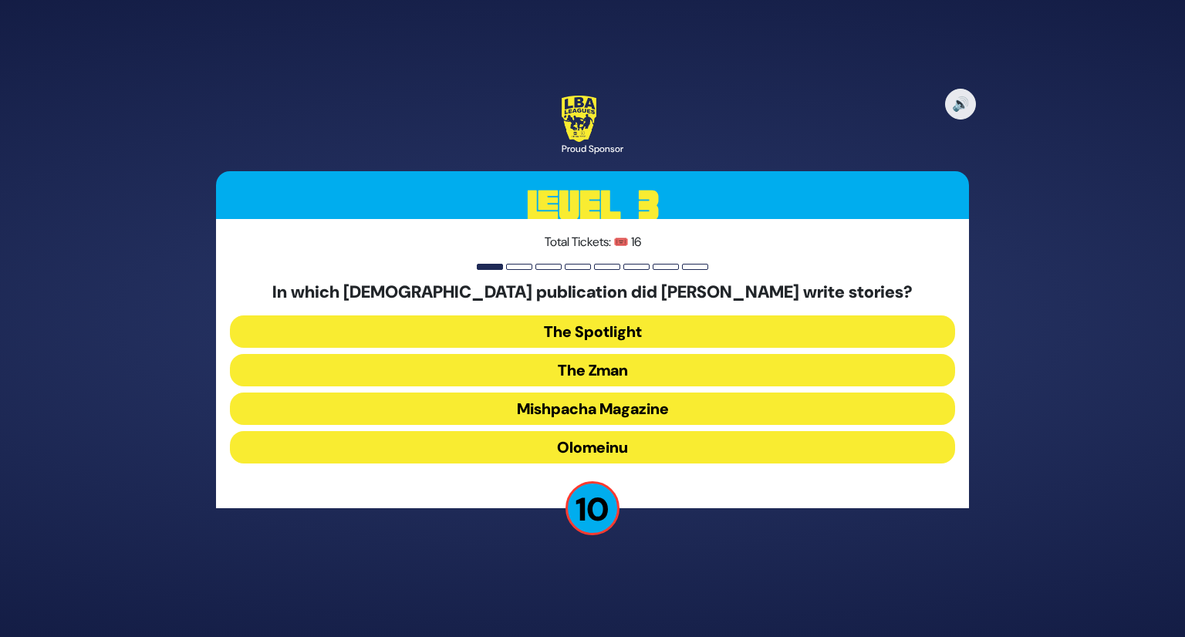
click at [659, 454] on button "Olomeinu" at bounding box center [592, 447] width 725 height 32
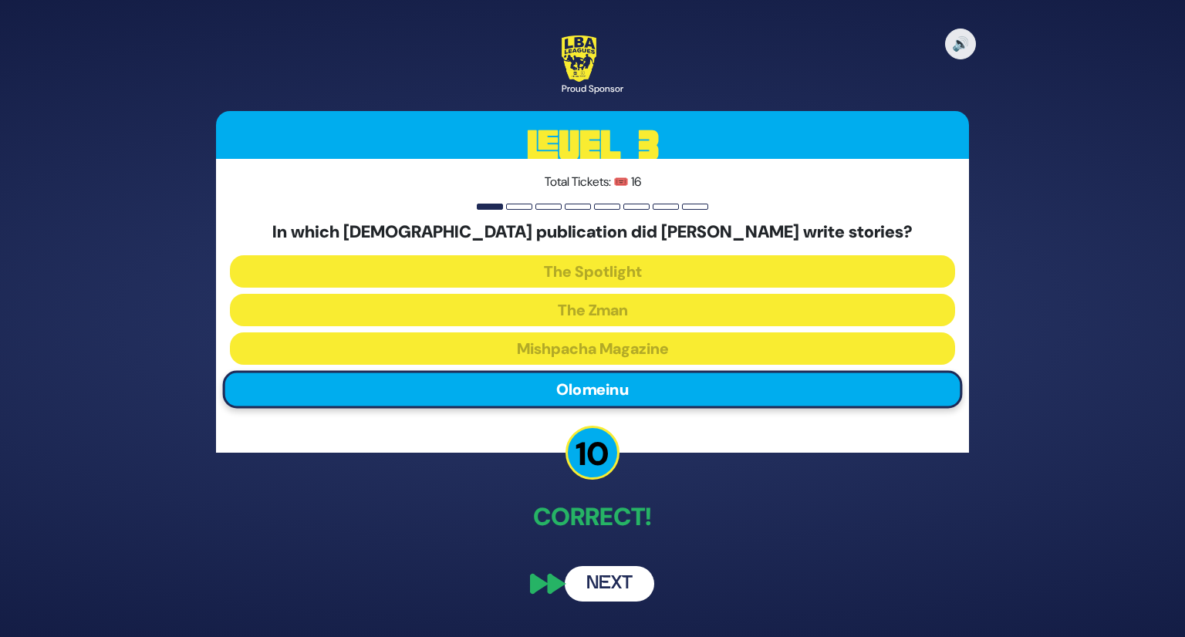
click at [608, 611] on div "🔊 Proud Sponsor Level 3 Total Tickets: 🎟️ 16 In which Jewish publication did Ra…" at bounding box center [593, 318] width 790 height 603
click at [622, 582] on button "Next" at bounding box center [610, 583] width 90 height 35
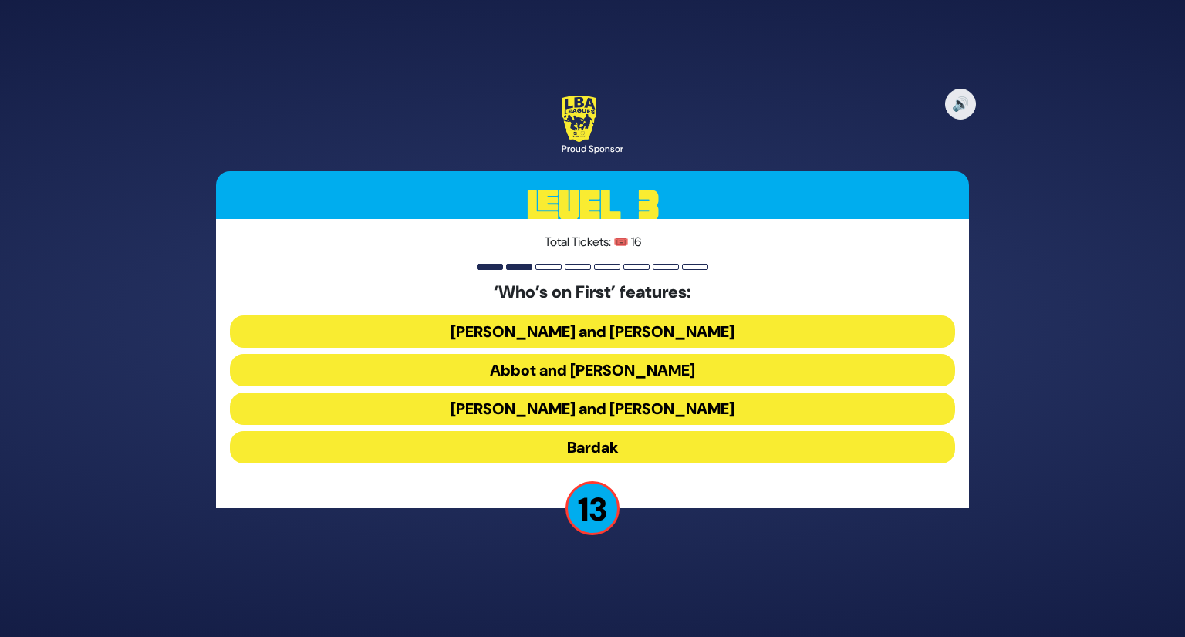
click at [642, 373] on button "Abbot and Costello" at bounding box center [592, 370] width 725 height 32
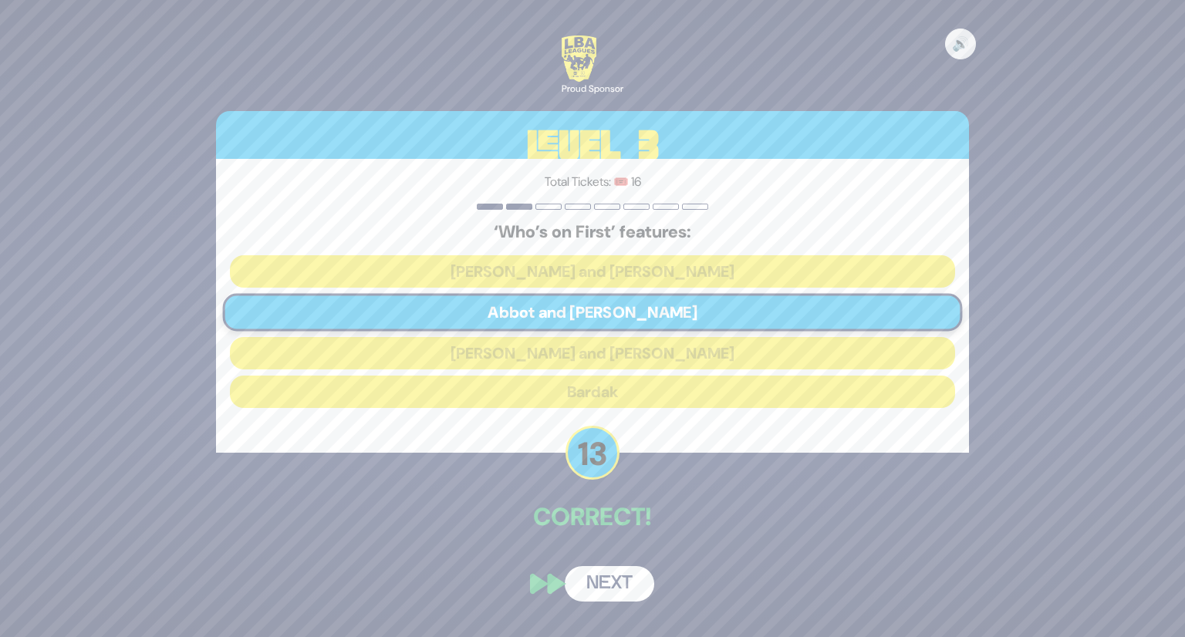
click at [611, 576] on button "Next" at bounding box center [610, 583] width 90 height 35
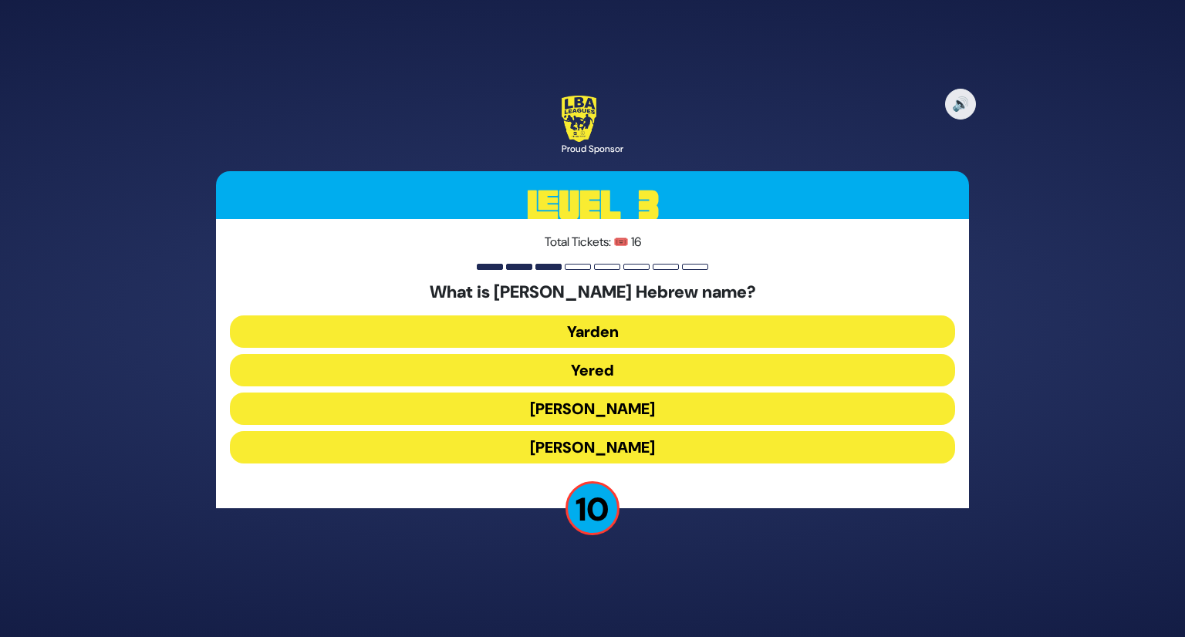
click at [599, 334] on button "Yarden" at bounding box center [592, 332] width 725 height 32
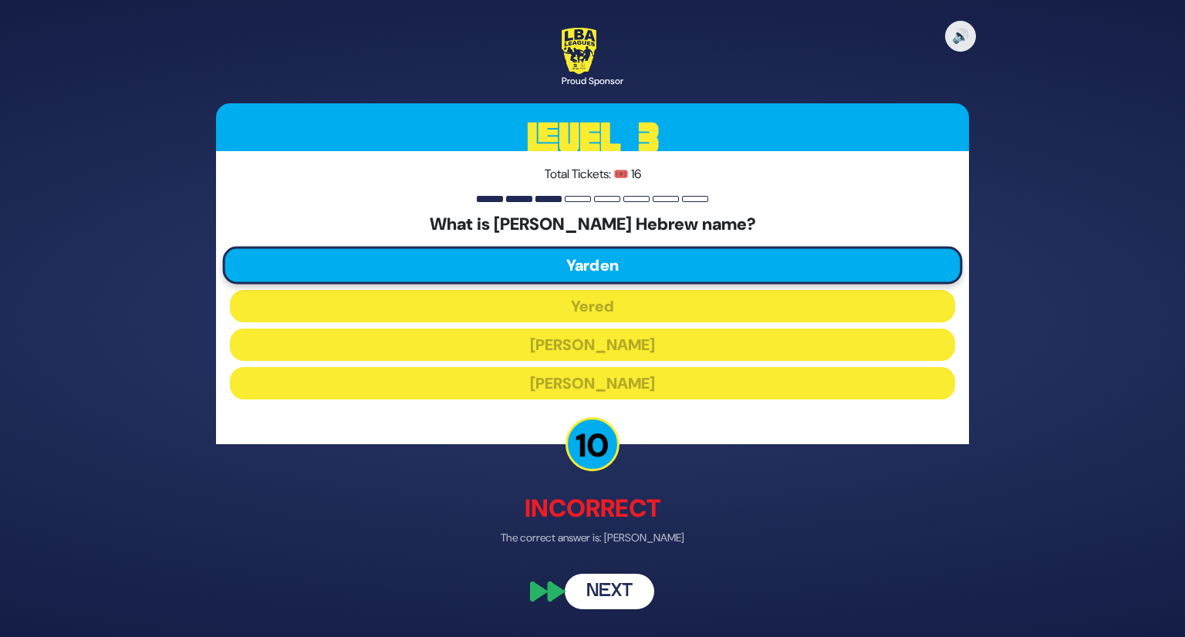
click at [631, 611] on div "🔊 Proud Sponsor Level 3 Total Tickets: 🎟️ 16 What is Jared Kushner’s Hebrew nam…" at bounding box center [593, 318] width 790 height 619
click at [606, 603] on button "Next" at bounding box center [610, 591] width 90 height 35
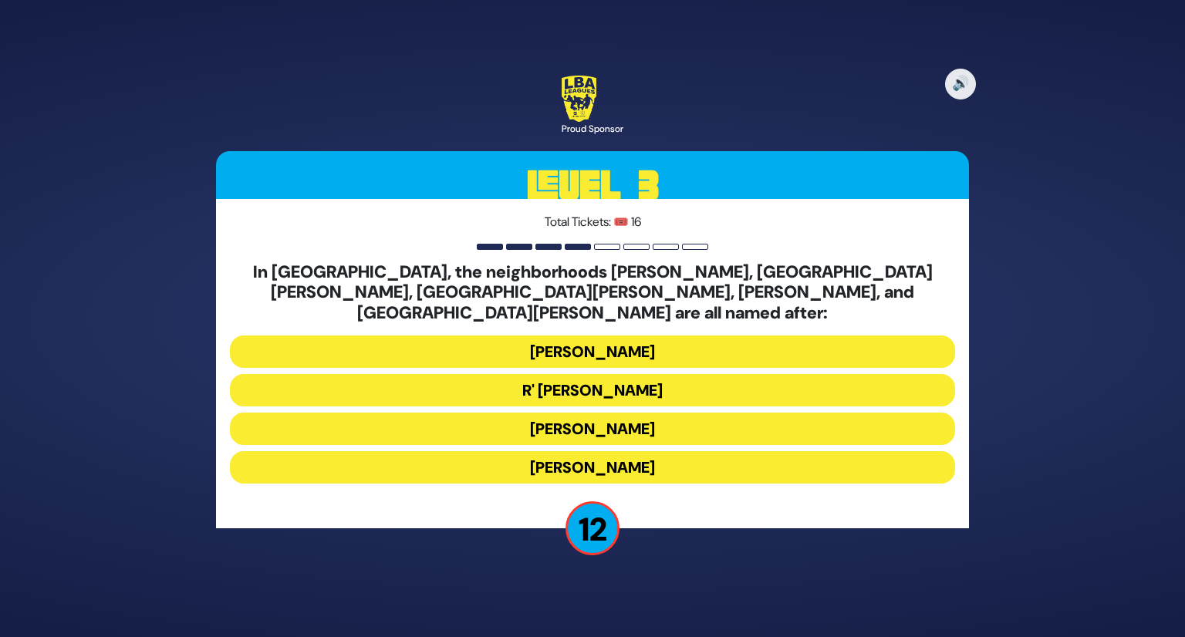
click at [569, 418] on button "Moses Montefiore" at bounding box center [592, 429] width 725 height 32
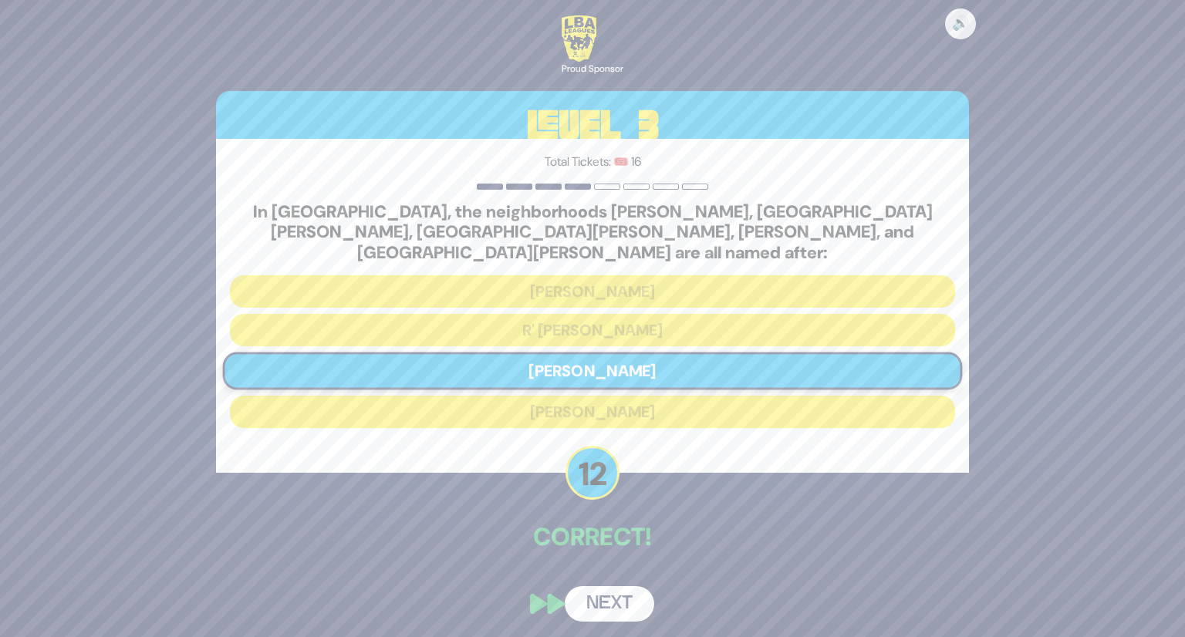
click at [610, 628] on div "🔊 Proud Sponsor Level 3 Total Tickets: 🎟️ 16 In Yerushalayim, the neighborhoods…" at bounding box center [593, 318] width 790 height 643
drag, startPoint x: 620, startPoint y: 600, endPoint x: 624, endPoint y: 592, distance: 9.0
click at [620, 597] on button "Next" at bounding box center [610, 603] width 90 height 35
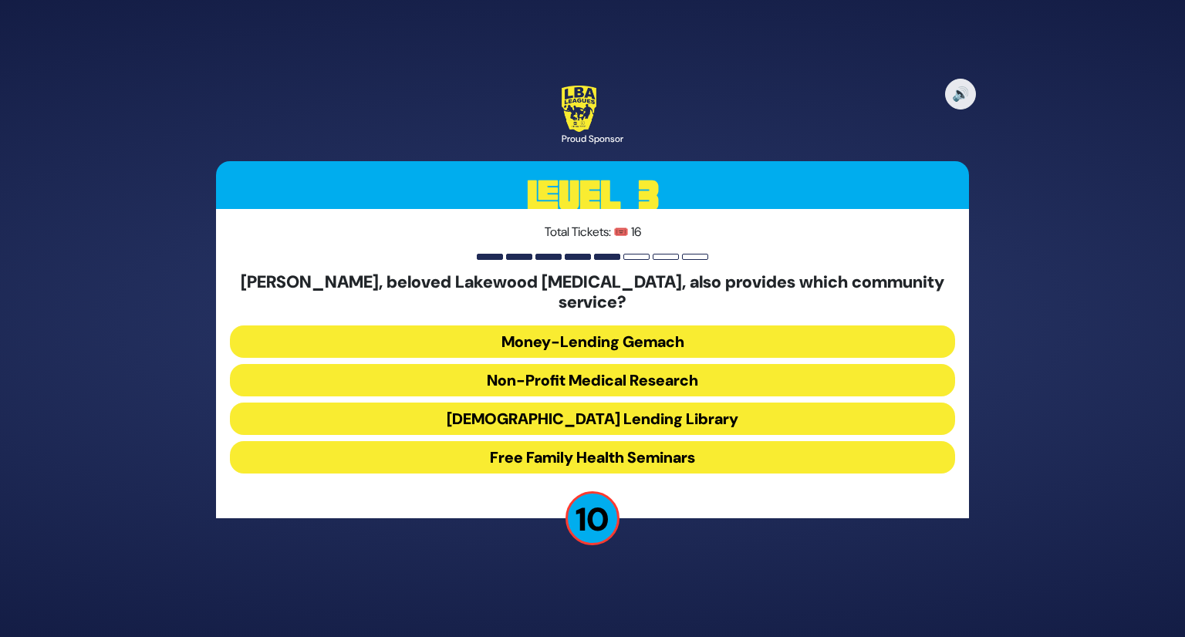
click at [650, 405] on button "Jewish Lending Library" at bounding box center [592, 419] width 725 height 32
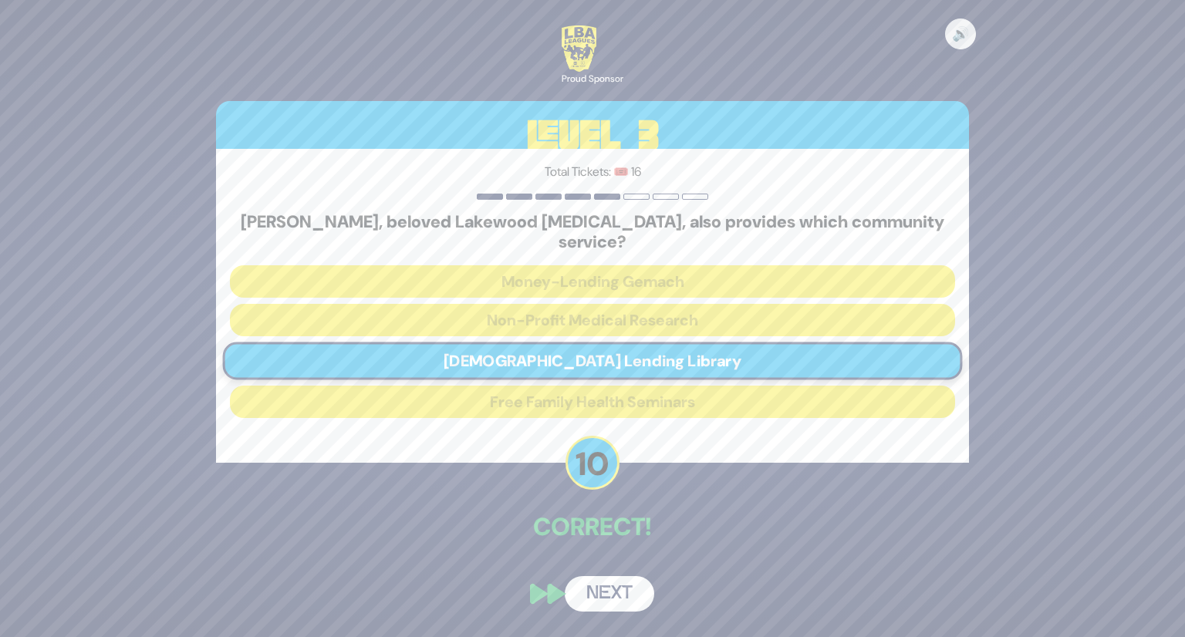
click at [630, 587] on button "Next" at bounding box center [610, 593] width 90 height 35
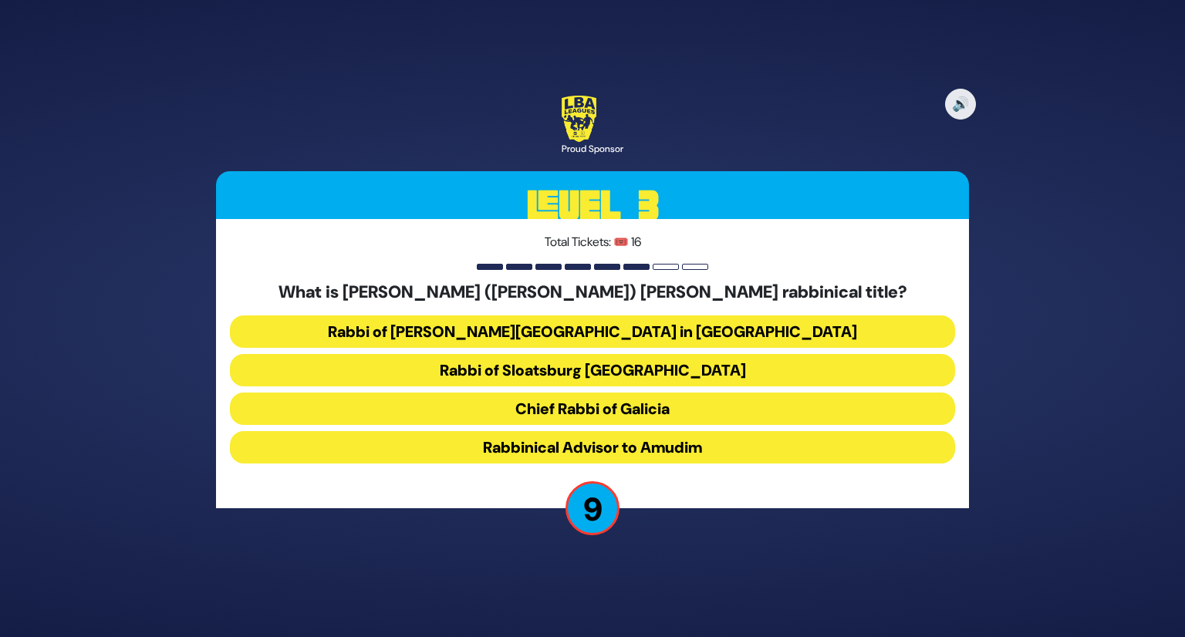
click at [670, 400] on button "Chief Rabbi of Galicia" at bounding box center [592, 409] width 725 height 32
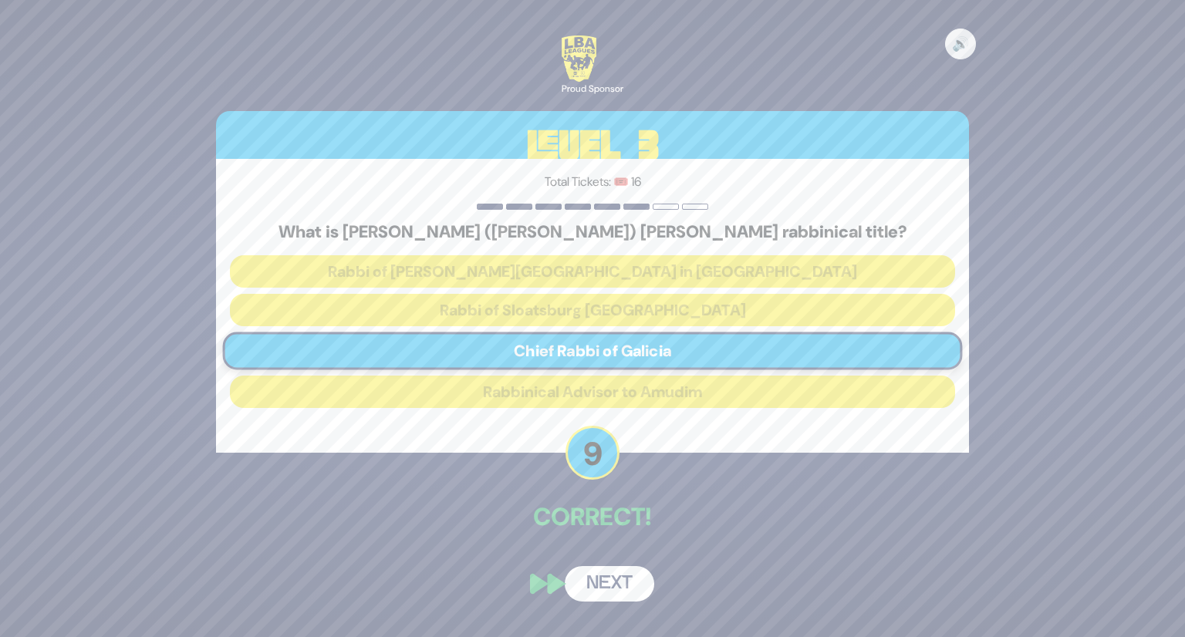
click at [632, 585] on button "Next" at bounding box center [610, 583] width 90 height 35
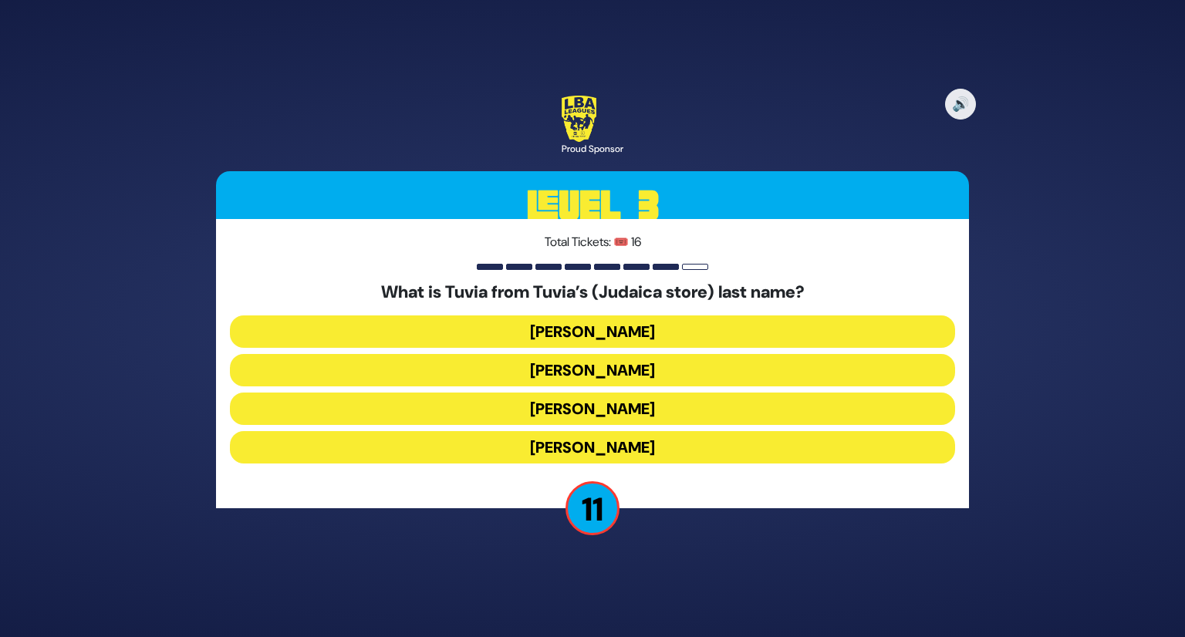
click at [627, 409] on button "Rotberg" at bounding box center [592, 409] width 725 height 32
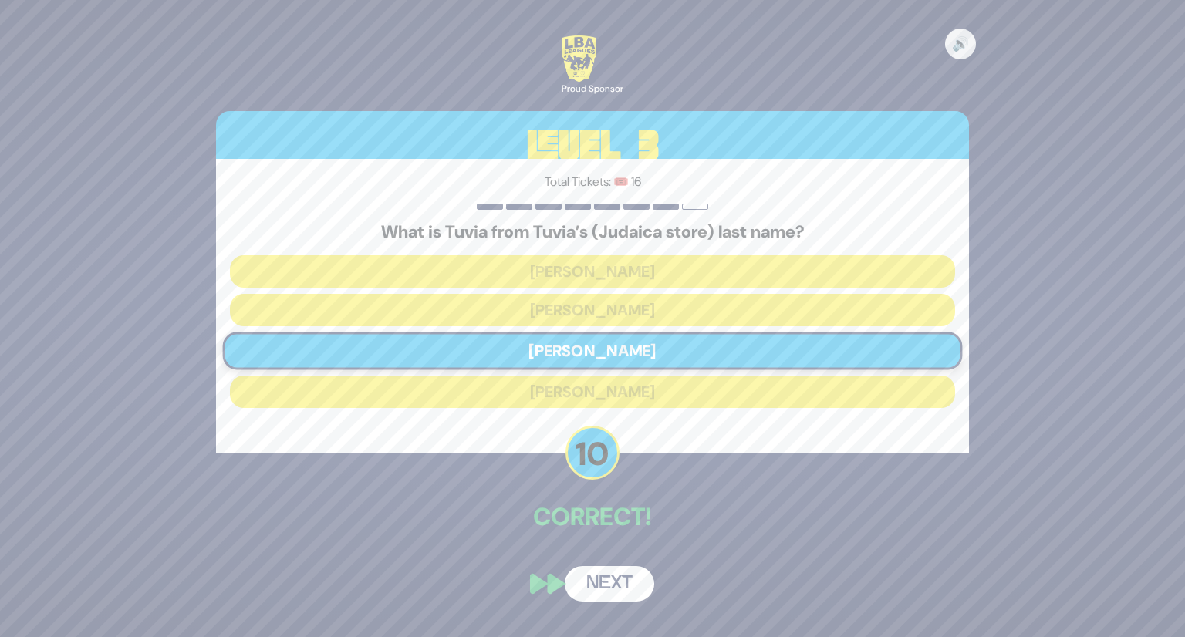
click at [628, 577] on button "Next" at bounding box center [610, 583] width 90 height 35
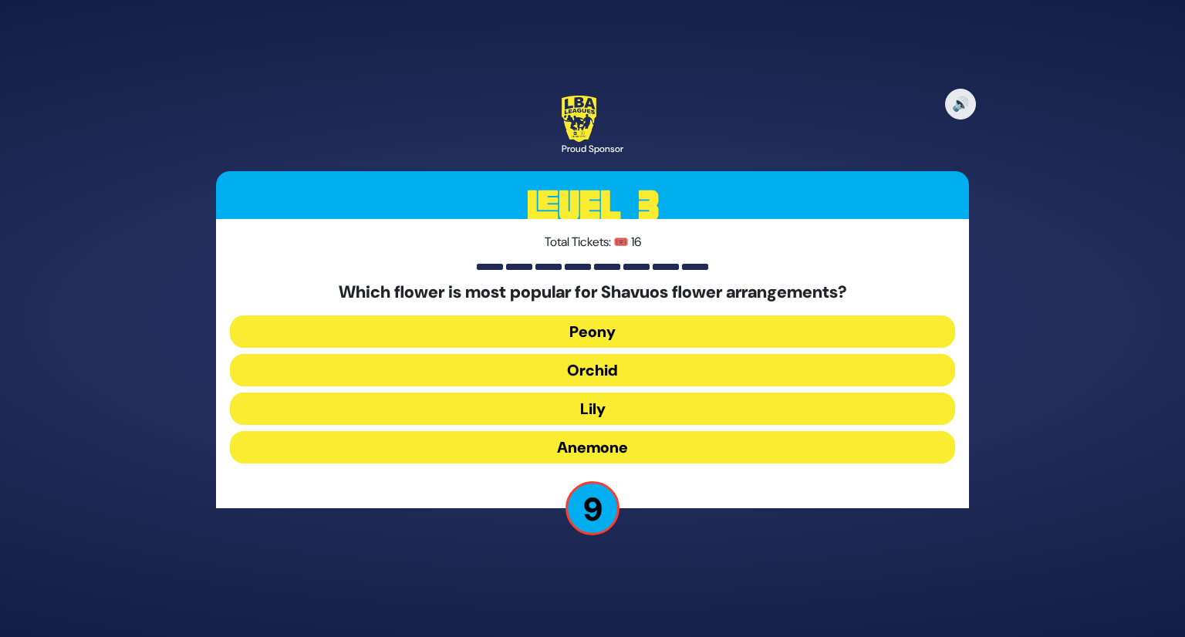
click at [580, 360] on button "Orchid" at bounding box center [592, 370] width 725 height 32
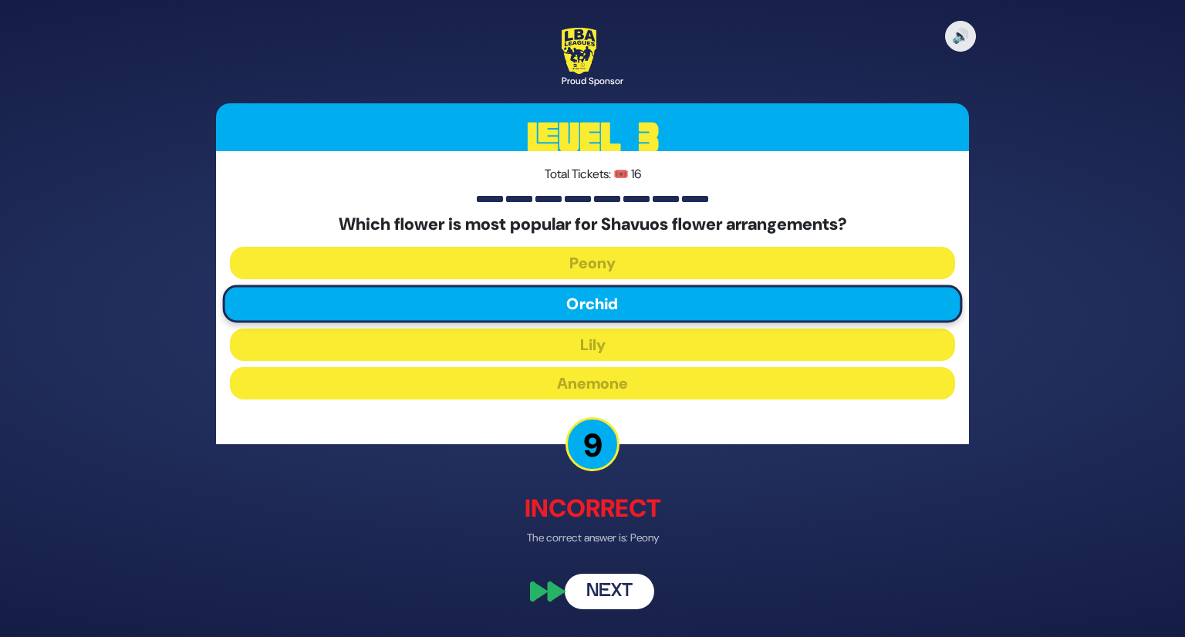
click at [627, 584] on button "Next" at bounding box center [610, 591] width 90 height 35
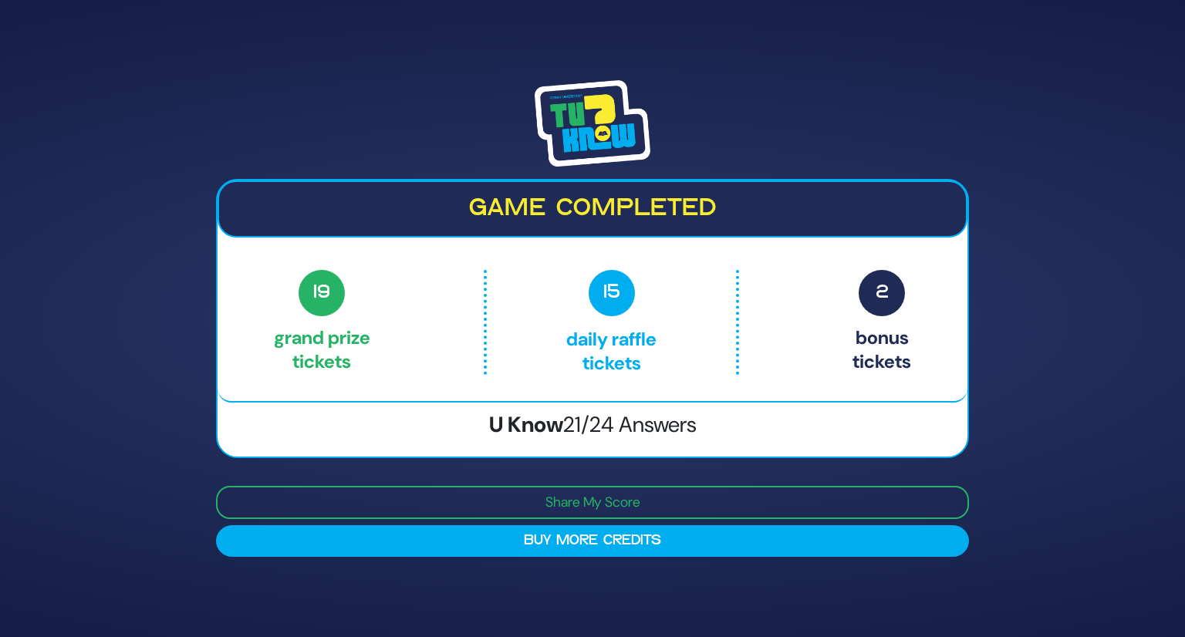
click at [579, 111] on img at bounding box center [593, 123] width 116 height 86
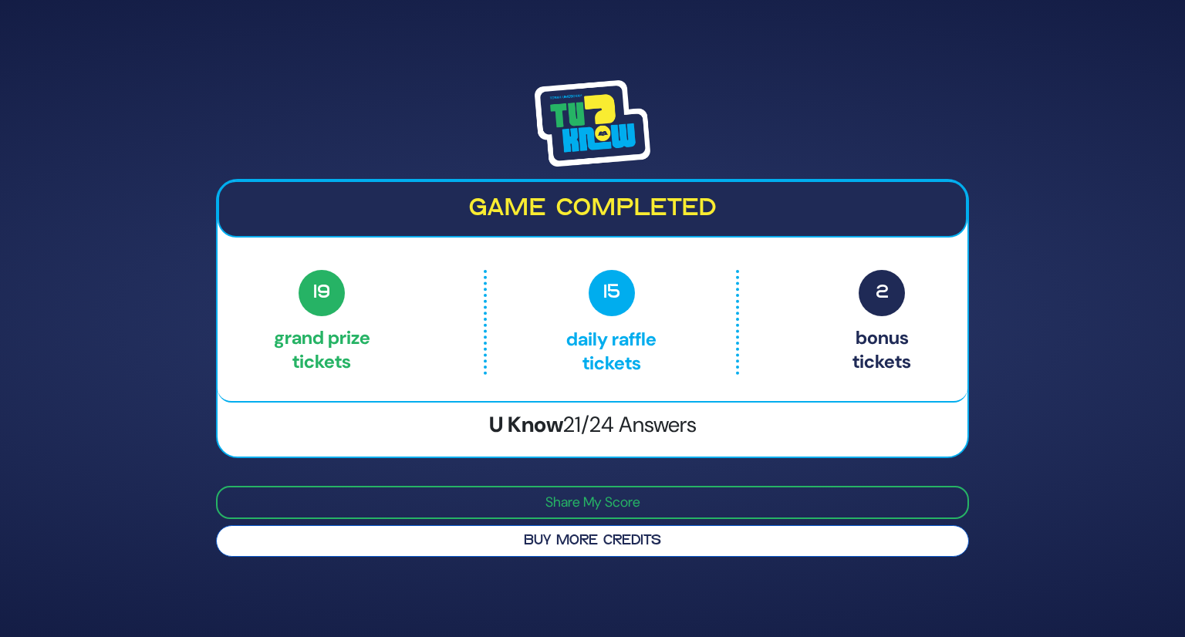
click at [608, 532] on button "Buy More Credits" at bounding box center [592, 541] width 753 height 32
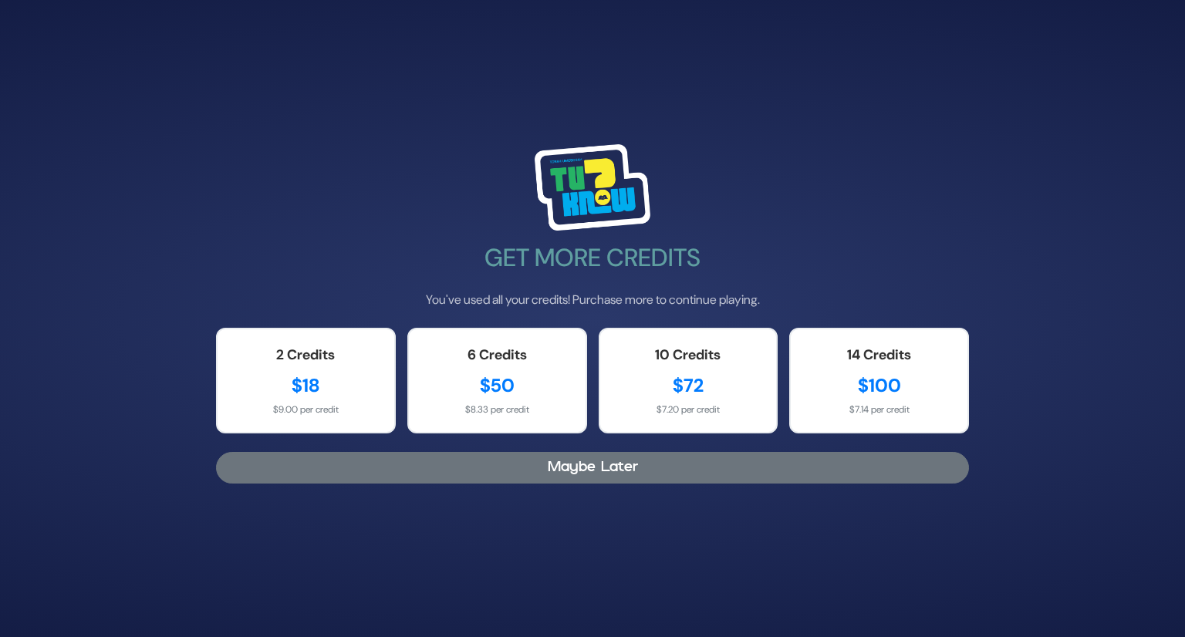
click at [756, 459] on button "Maybe Later" at bounding box center [592, 468] width 753 height 32
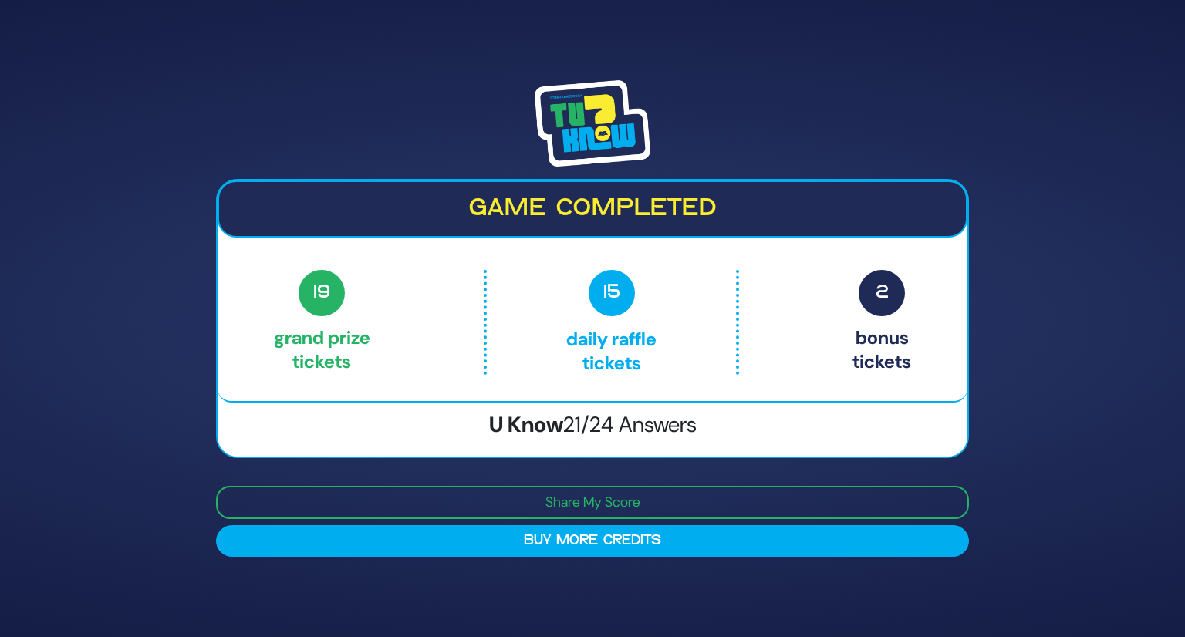
click at [617, 140] on img at bounding box center [593, 123] width 116 height 86
click at [582, 140] on img at bounding box center [593, 123] width 116 height 86
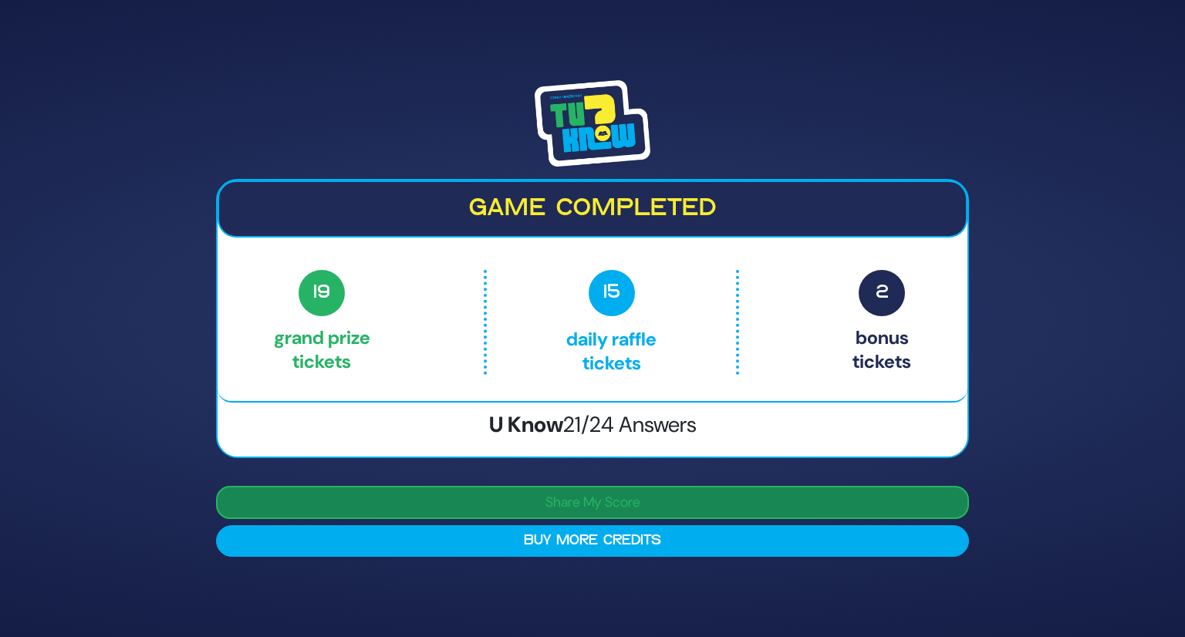
click at [516, 501] on button "Share My Score" at bounding box center [592, 502] width 753 height 33
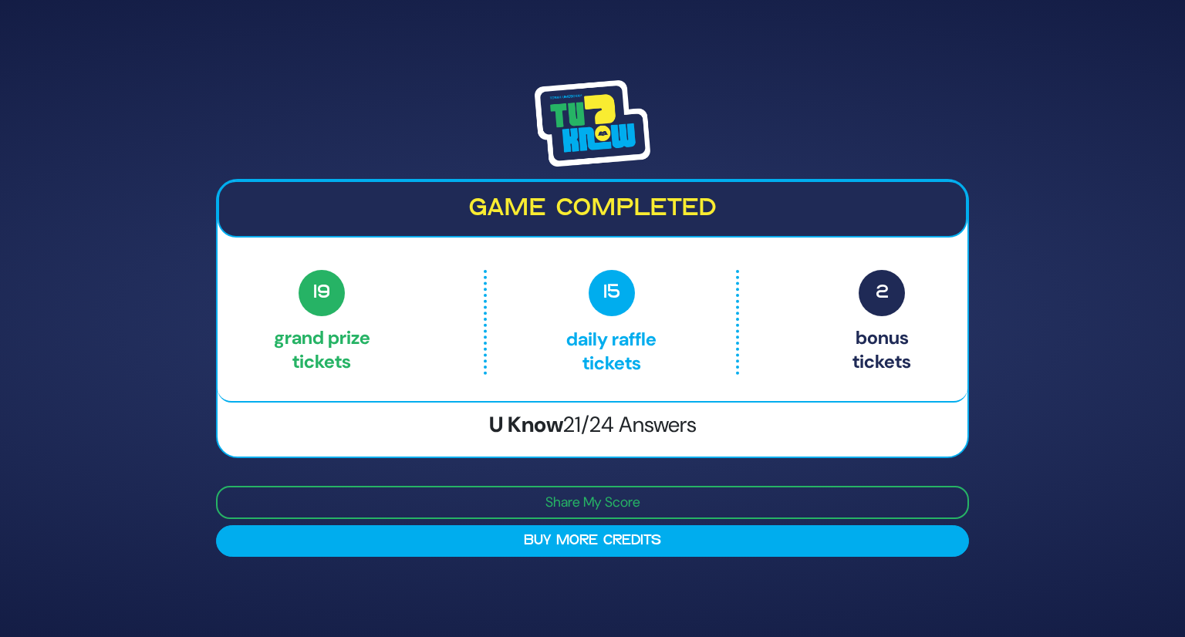
drag, startPoint x: 1106, startPoint y: 153, endPoint x: 1099, endPoint y: 145, distance: 10.9
click at [1106, 154] on div "Game completed 19 Grand Prize tickets 15 Daily Raffle tickets 2 Bonus tickets 1…" at bounding box center [592, 318] width 1185 height 637
